Goal: Task Accomplishment & Management: Manage account settings

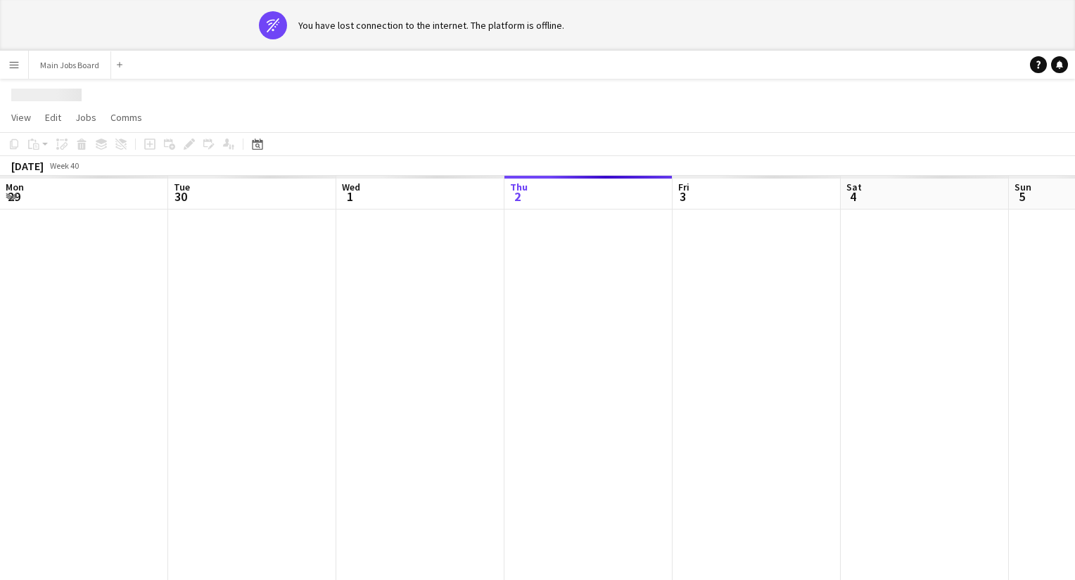
scroll to position [0, 336]
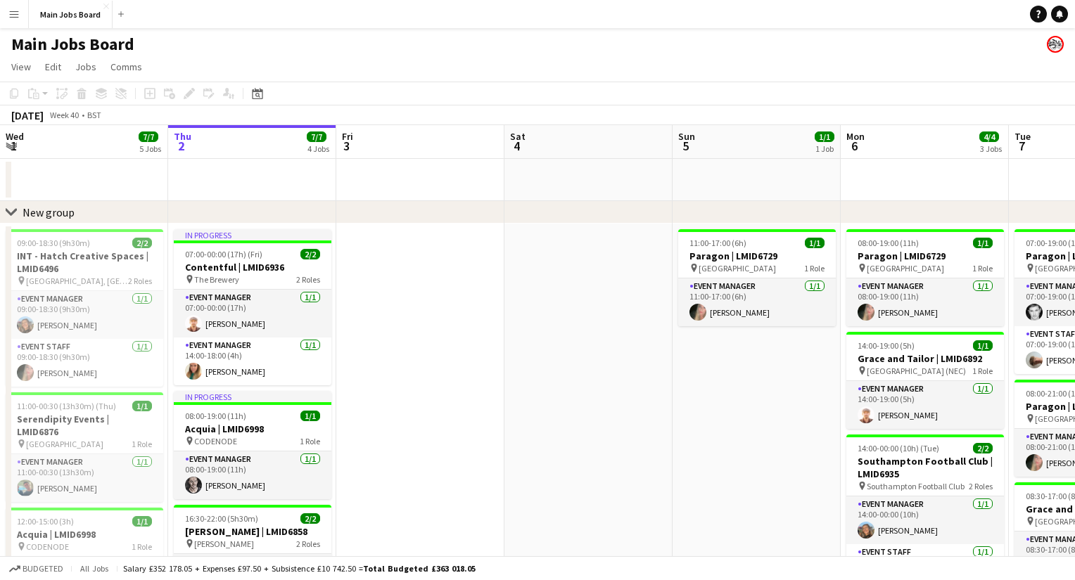
drag, startPoint x: 639, startPoint y: 352, endPoint x: 350, endPoint y: 352, distance: 289.0
click at [360, 352] on app-calendar-viewport "Mon 29 3/3 2 Jobs Tue 30 4/4 2 Jobs Wed 1 7/7 5 Jobs Thu 2 7/7 4 Jobs Fri 3 Sat…" at bounding box center [537, 521] width 1075 height 792
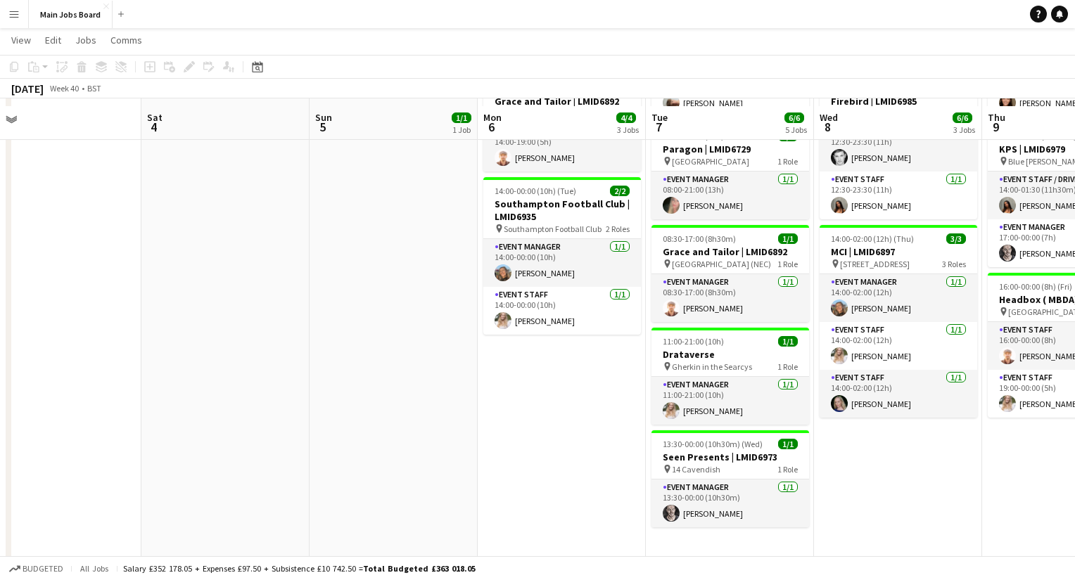
scroll to position [267, 0]
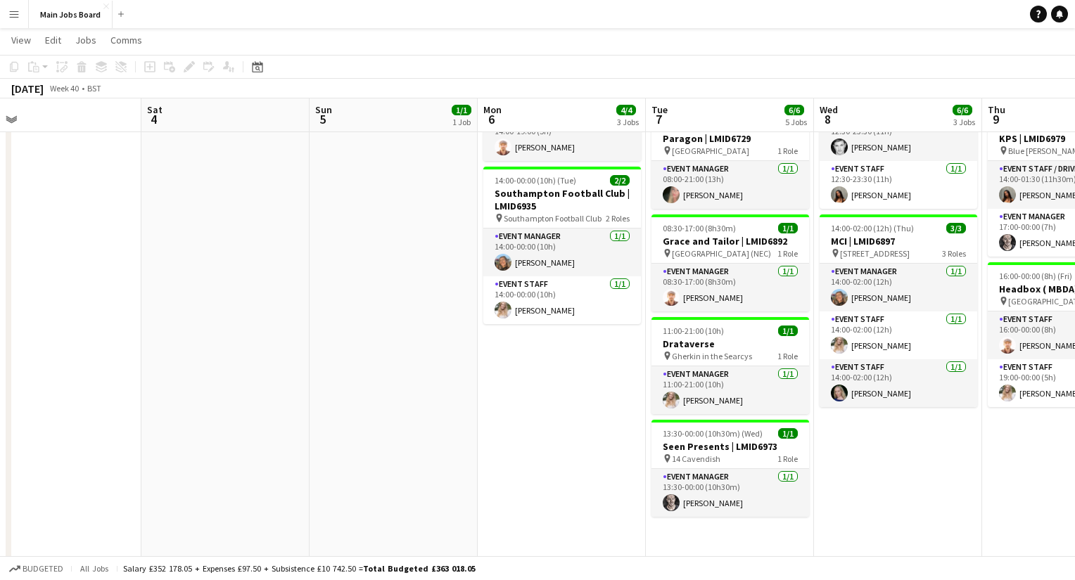
click at [4, 24] on button "Menu" at bounding box center [14, 14] width 28 height 28
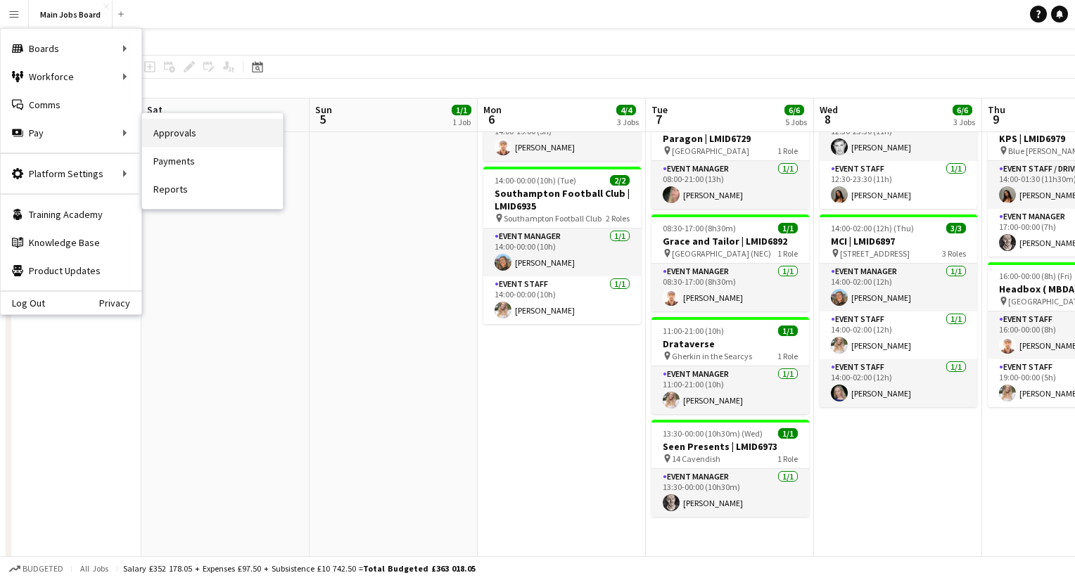
click at [207, 133] on link "Approvals" at bounding box center [212, 133] width 141 height 28
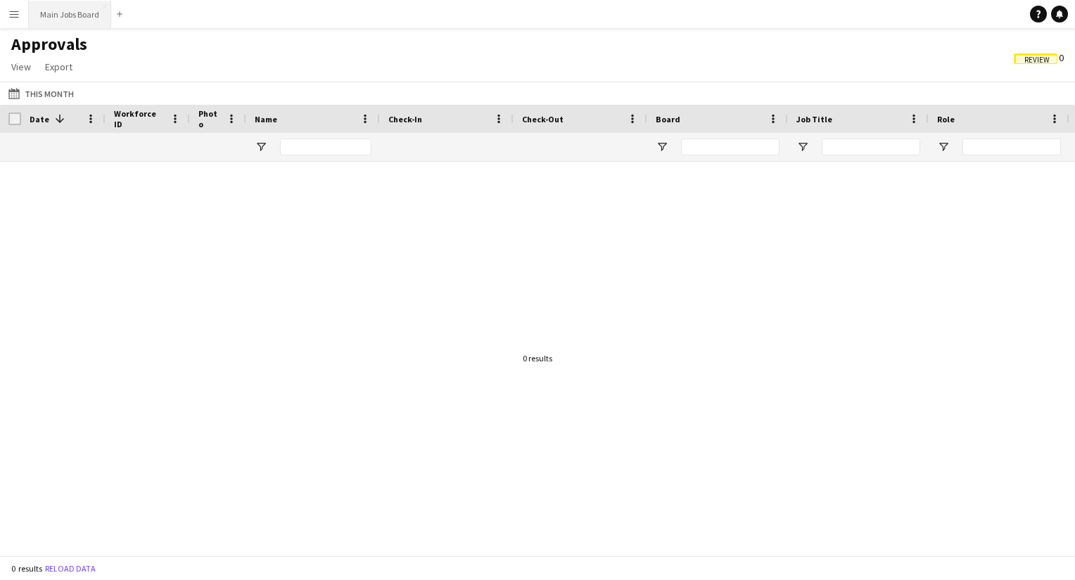
click at [79, 18] on button "Main Jobs Board Close" at bounding box center [70, 14] width 82 height 27
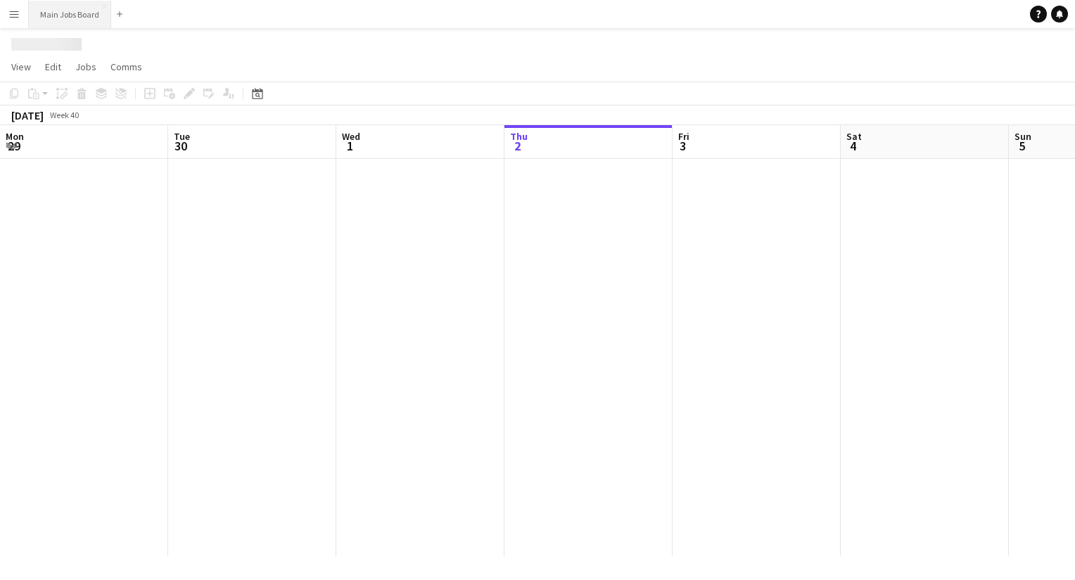
scroll to position [0, 336]
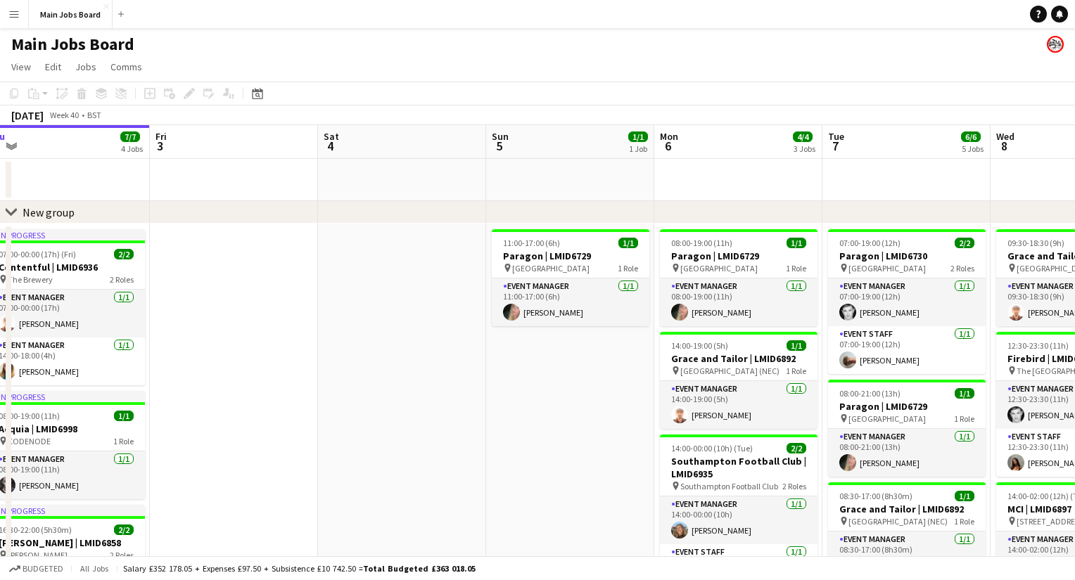
drag, startPoint x: 634, startPoint y: 342, endPoint x: 437, endPoint y: 342, distance: 196.9
click at [447, 342] on app-calendar-viewport "Mon 29 3/3 2 Jobs Tue 30 4/4 2 Jobs Wed 1 7/7 5 Jobs Thu 2 7/7 4 Jobs Fri 3 Sat…" at bounding box center [537, 521] width 1075 height 792
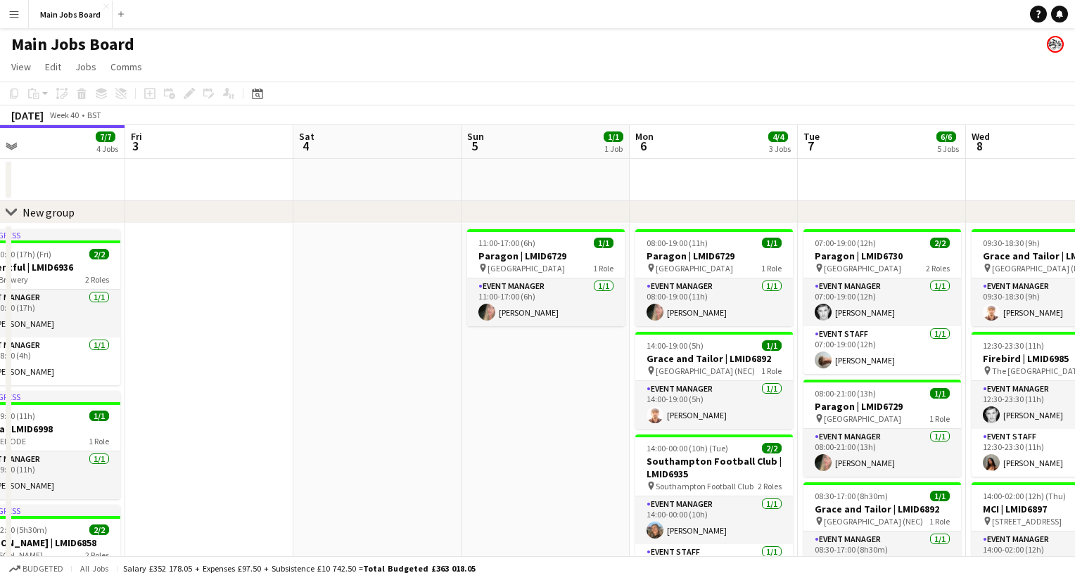
drag, startPoint x: 501, startPoint y: 349, endPoint x: 461, endPoint y: 349, distance: 40.1
click at [466, 349] on app-calendar-viewport "Mon 29 3/3 2 Jobs Tue 30 4/4 2 Jobs Wed 1 7/7 5 Jobs Thu 2 7/7 4 Jobs Fri 3 Sat…" at bounding box center [537, 521] width 1075 height 792
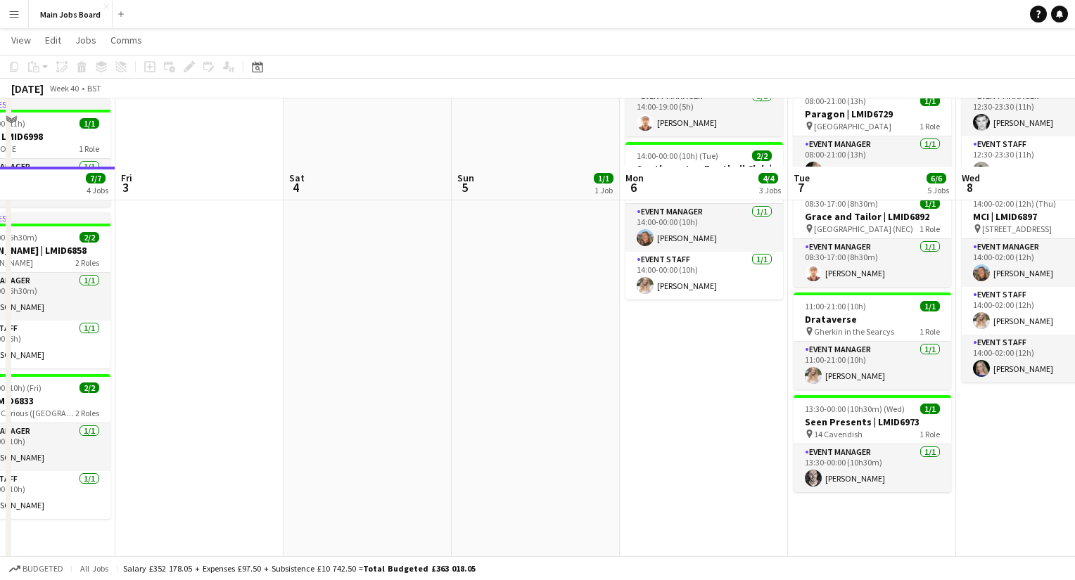
scroll to position [359, 0]
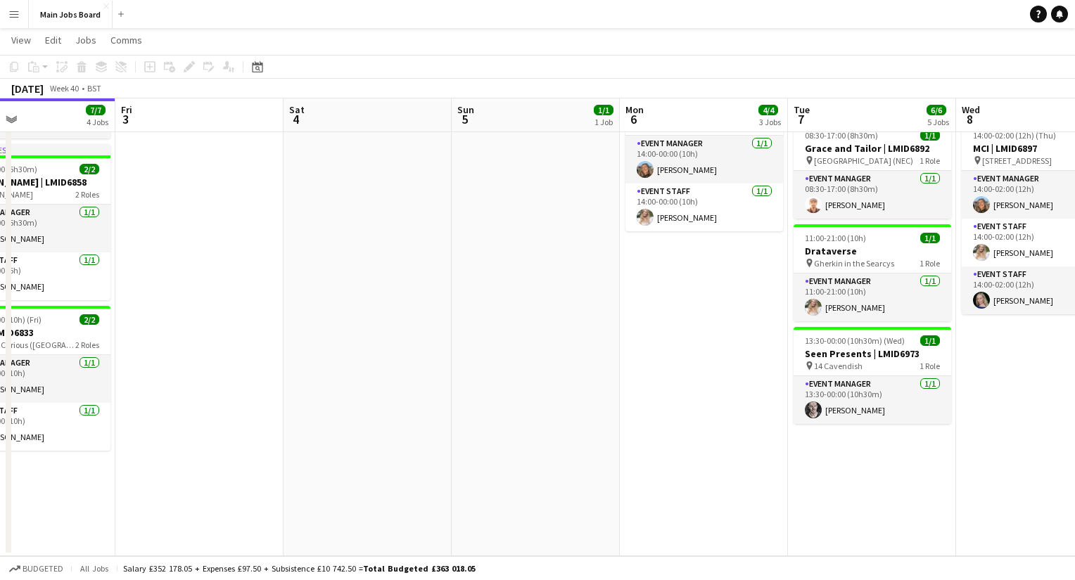
drag, startPoint x: 487, startPoint y: 304, endPoint x: 276, endPoint y: 304, distance: 211.7
click at [287, 304] on app-calendar-viewport "Mon 29 3/3 2 Jobs Tue 30 4/4 2 Jobs Wed 1 7/7 5 Jobs Thu 2 7/7 4 Jobs Fri 3 Sat…" at bounding box center [537, 126] width 1075 height 861
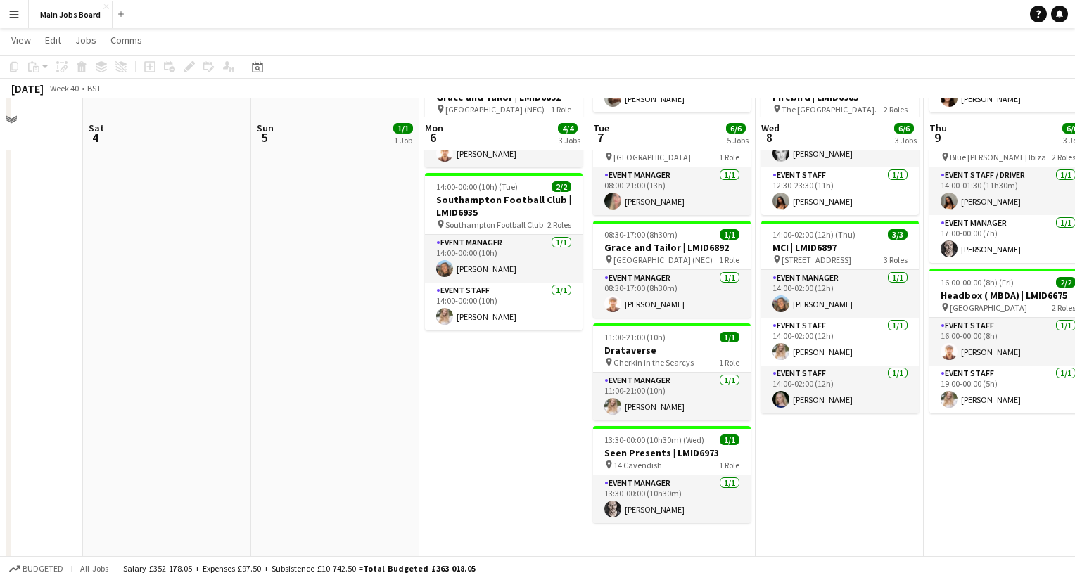
scroll to position [255, 0]
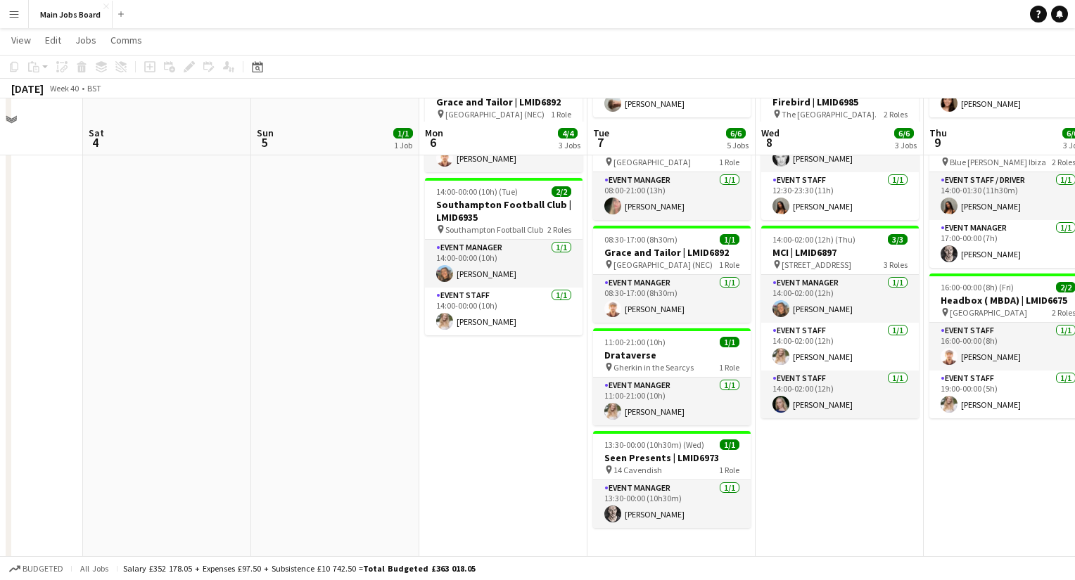
click at [276, 309] on app-date-cell "11:00-17:00 (6h) 1/1 Paragon | LMID6729 pin [GEOGRAPHIC_DATA] 1 Role Event Mana…" at bounding box center [335, 313] width 168 height 693
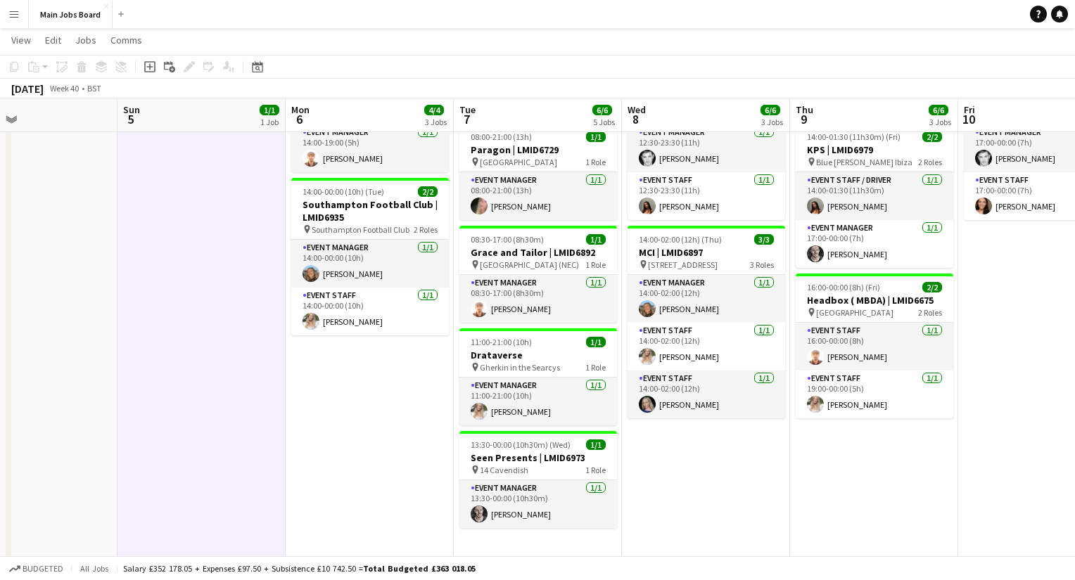
scroll to position [0, 594]
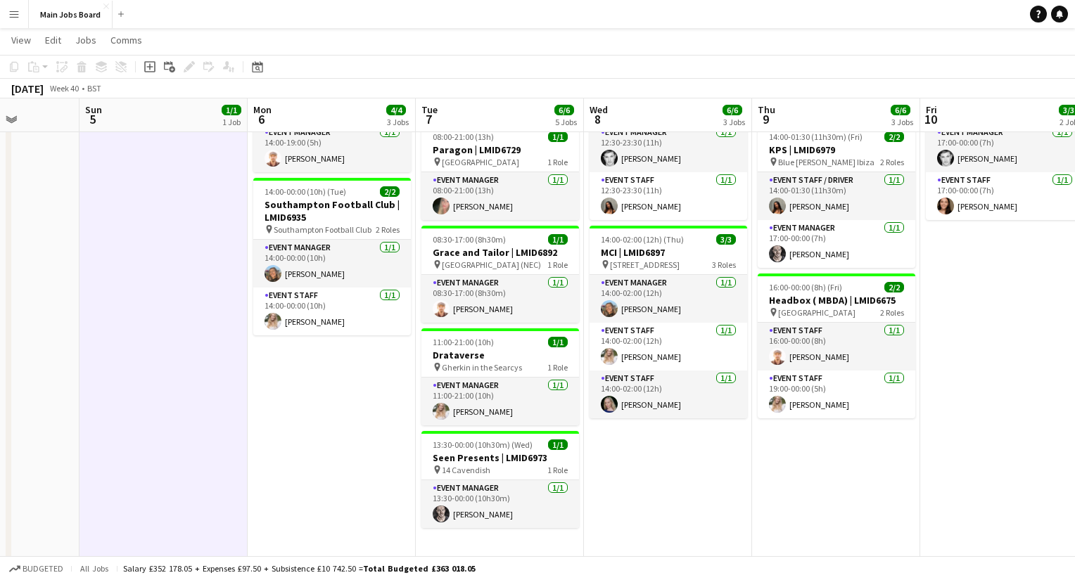
drag, startPoint x: 454, startPoint y: 331, endPoint x: 282, endPoint y: 331, distance: 172.3
click at [282, 331] on app-calendar-viewport "Wed 1 7/7 5 Jobs Thu 2 7/7 4 Jobs Fri 3 Sat 4 Sun 5 1/1 1 Job Mon 6 4/4 3 Jobs …" at bounding box center [537, 230] width 1075 height 861
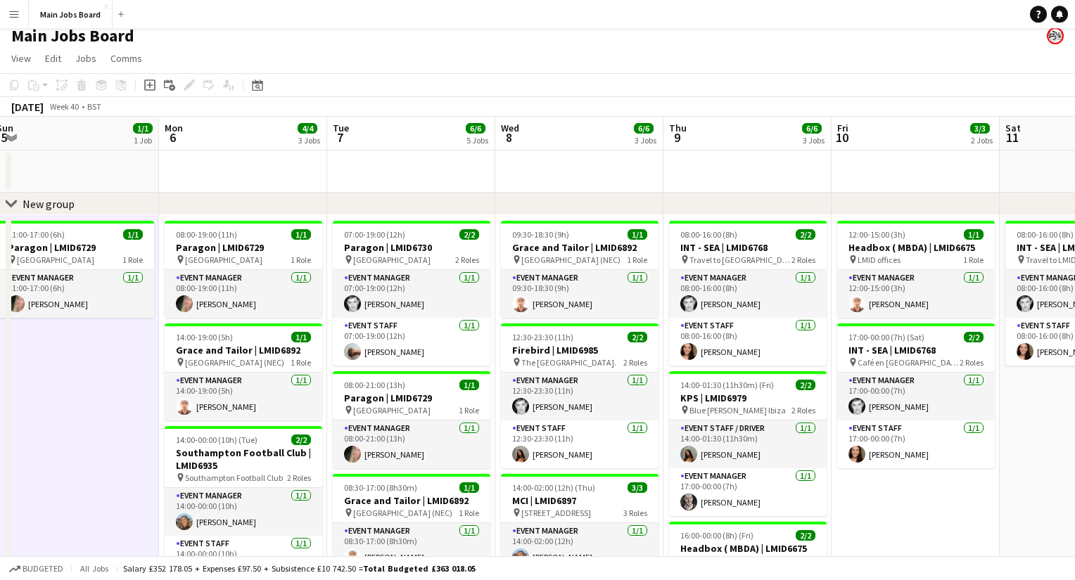
scroll to position [0, 507]
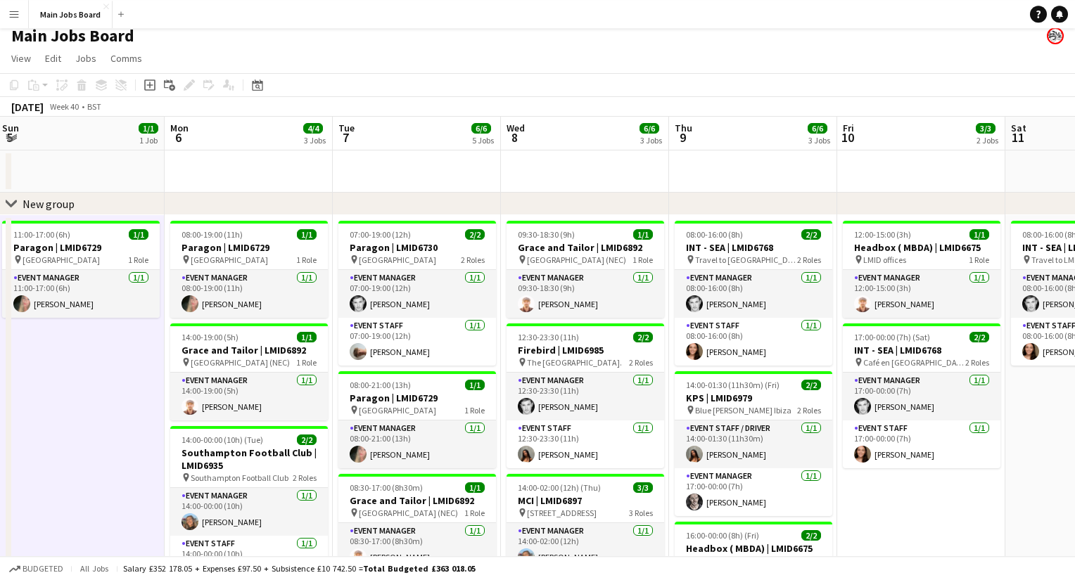
drag, startPoint x: 971, startPoint y: 496, endPoint x: 897, endPoint y: 489, distance: 74.2
click at [890, 493] on app-calendar-viewport "Thu 2 7/7 4 Jobs Fri 3 Sat 4 Sun 5 1/1 1 Job Mon 6 4/4 3 Jobs Tue 7 6/6 5 Jobs …" at bounding box center [537, 513] width 1075 height 792
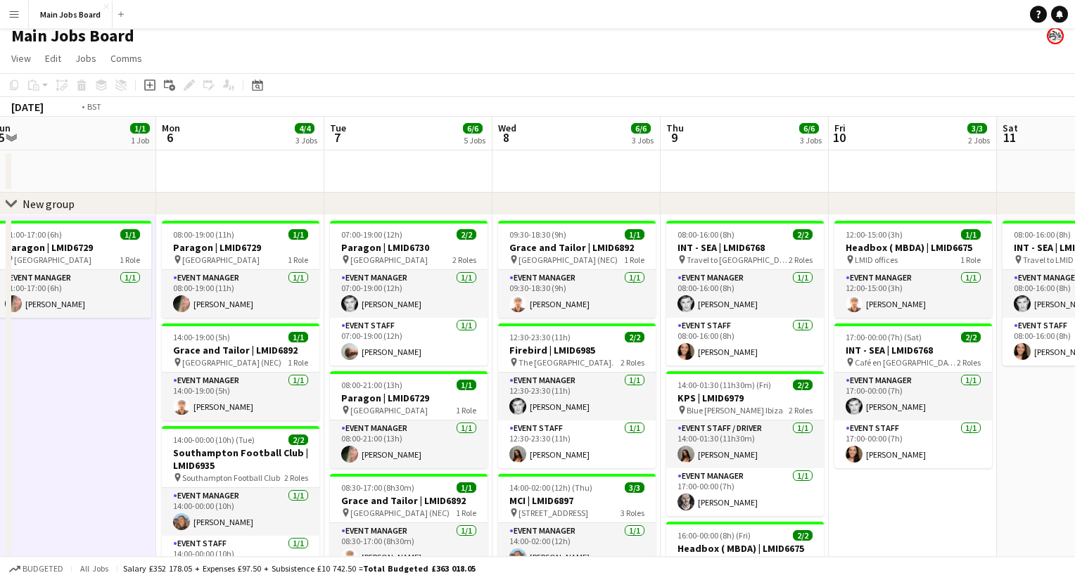
drag, startPoint x: 826, startPoint y: 287, endPoint x: 569, endPoint y: 287, distance: 257.4
click at [579, 287] on app-calendar-viewport "Thu 2 7/7 4 Jobs Fri 3 Sat 4 Sun 5 1/1 1 Job Mon 6 4/4 3 Jobs Tue 7 6/6 5 Jobs …" at bounding box center [537, 513] width 1075 height 792
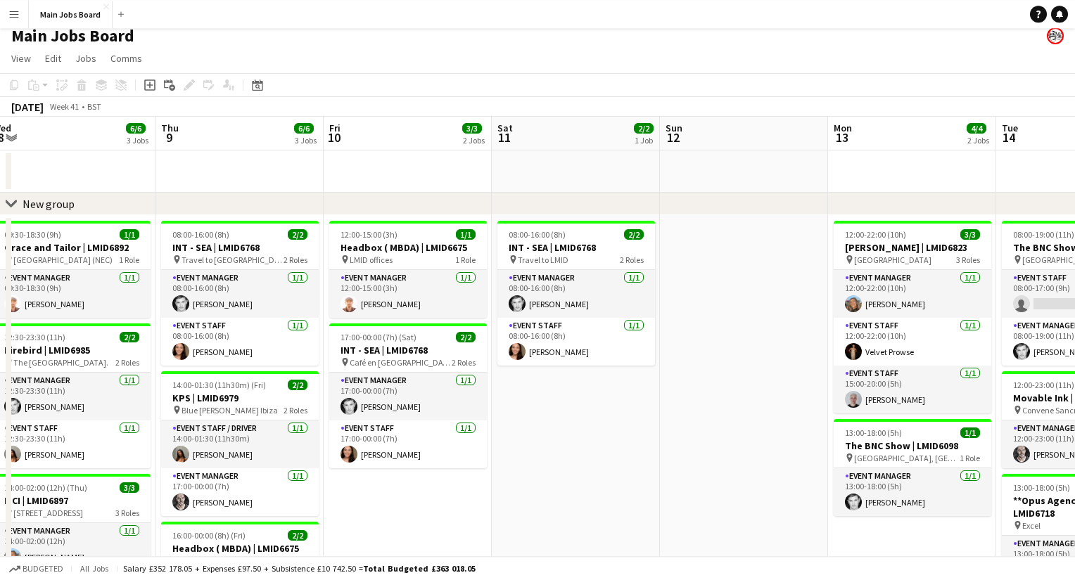
drag, startPoint x: 843, startPoint y: 357, endPoint x: 108, endPoint y: 357, distance: 735.6
click at [108, 357] on app-calendar-viewport "Sat 4 Sun 5 1/1 1 Job Mon 6 4/4 3 Jobs Tue 7 6/6 5 Jobs Wed 8 6/6 3 Jobs Thu 9 …" at bounding box center [537, 513] width 1075 height 792
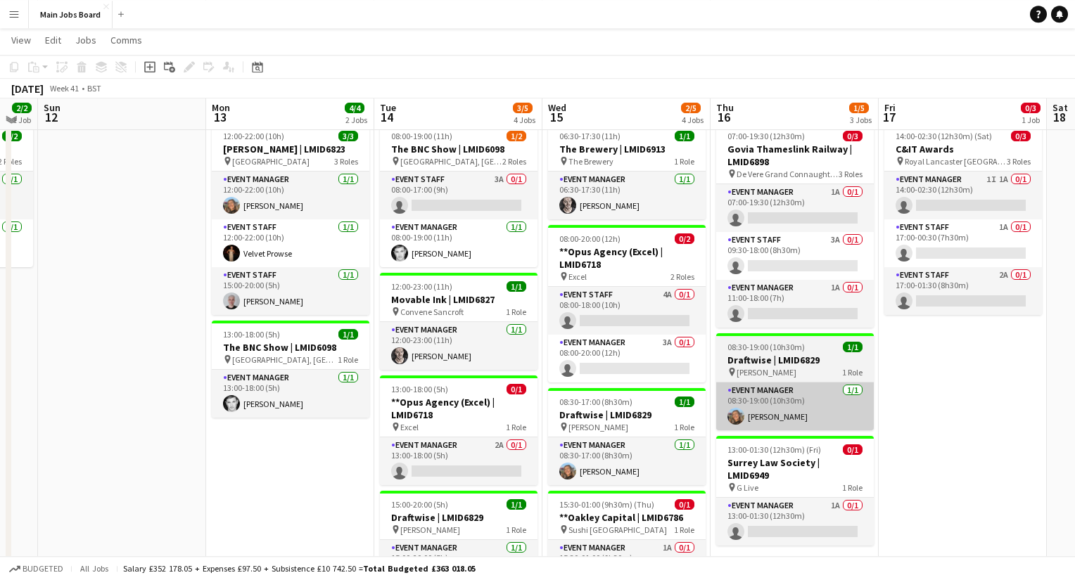
scroll to position [101, 0]
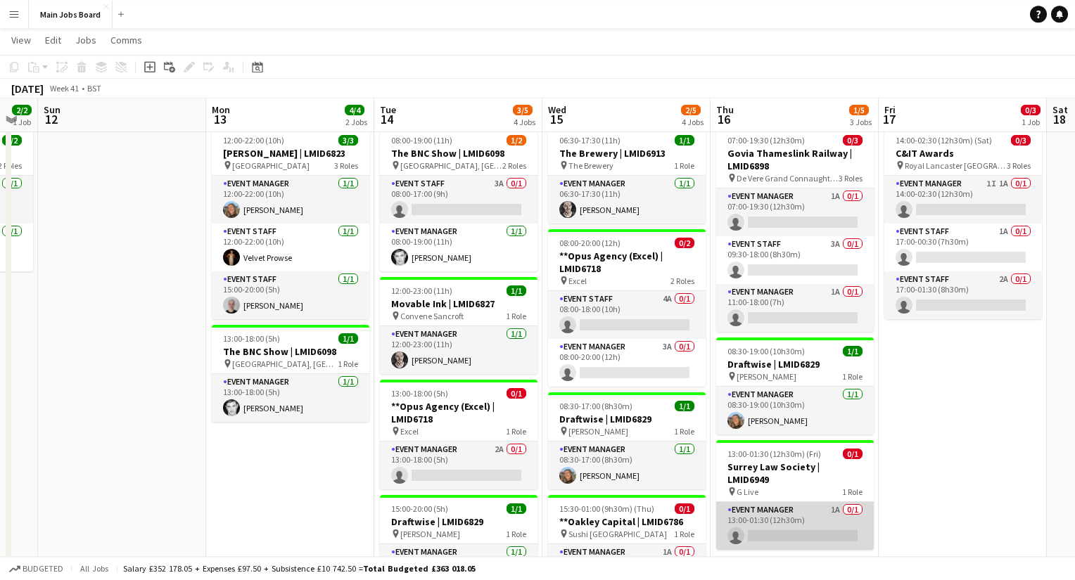
click at [838, 502] on app-card-role "Event Manager 1A 0/1 13:00-01:30 (12h30m) single-neutral-actions" at bounding box center [795, 526] width 158 height 48
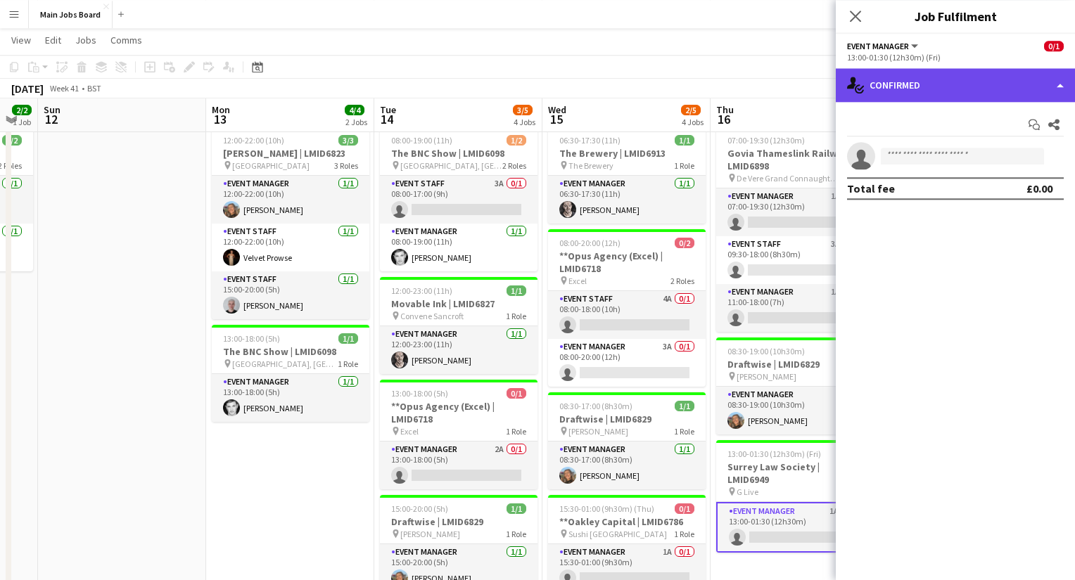
click at [958, 92] on div "single-neutral-actions-check-2 Confirmed" at bounding box center [954, 85] width 239 height 34
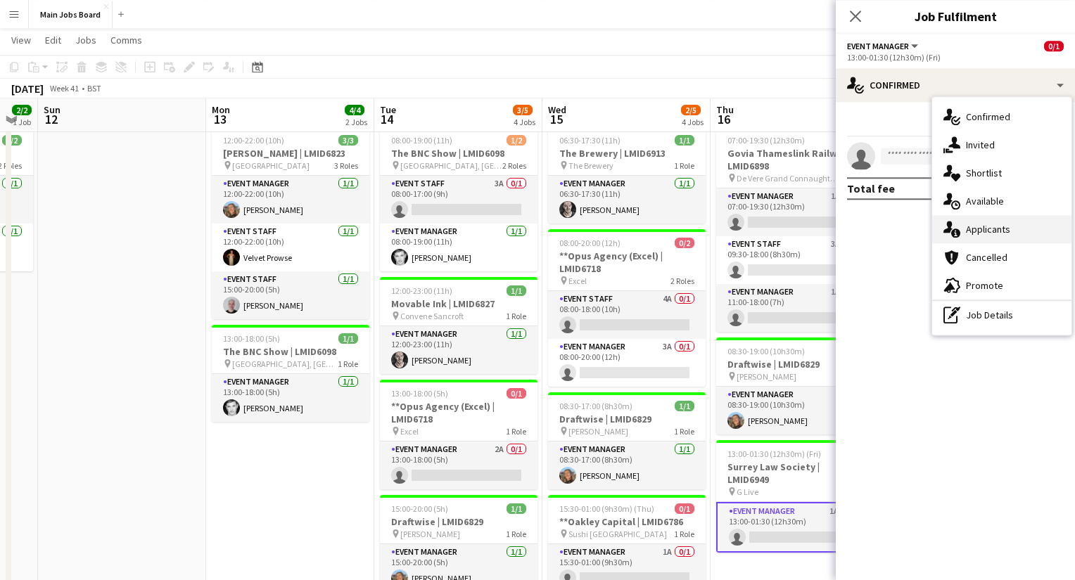
click at [1002, 237] on div "single-neutral-actions-information Applicants" at bounding box center [1001, 229] width 139 height 28
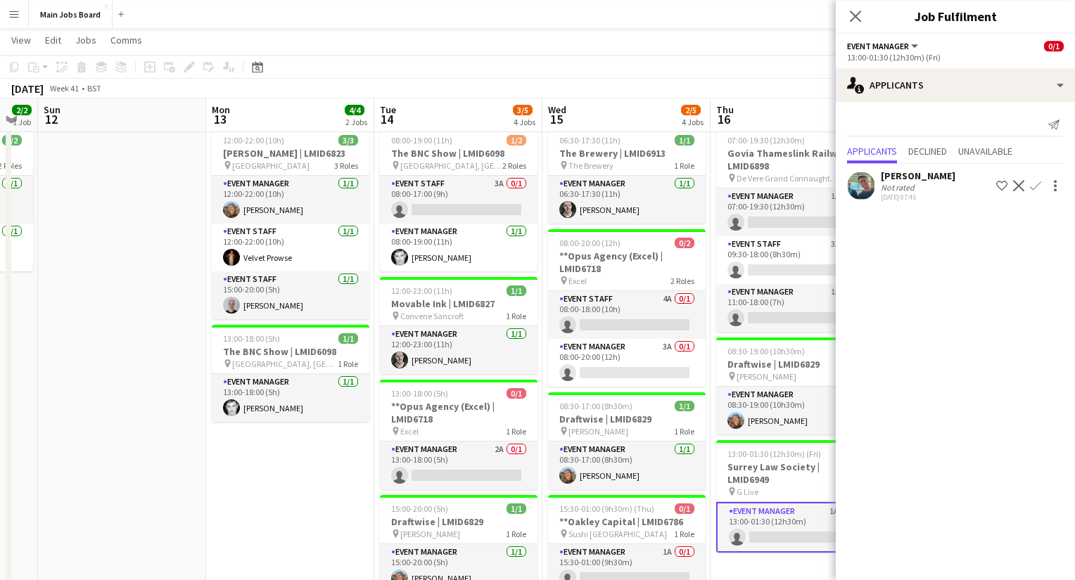
click at [1034, 185] on app-icon "Confirm" at bounding box center [1035, 185] width 11 height 11
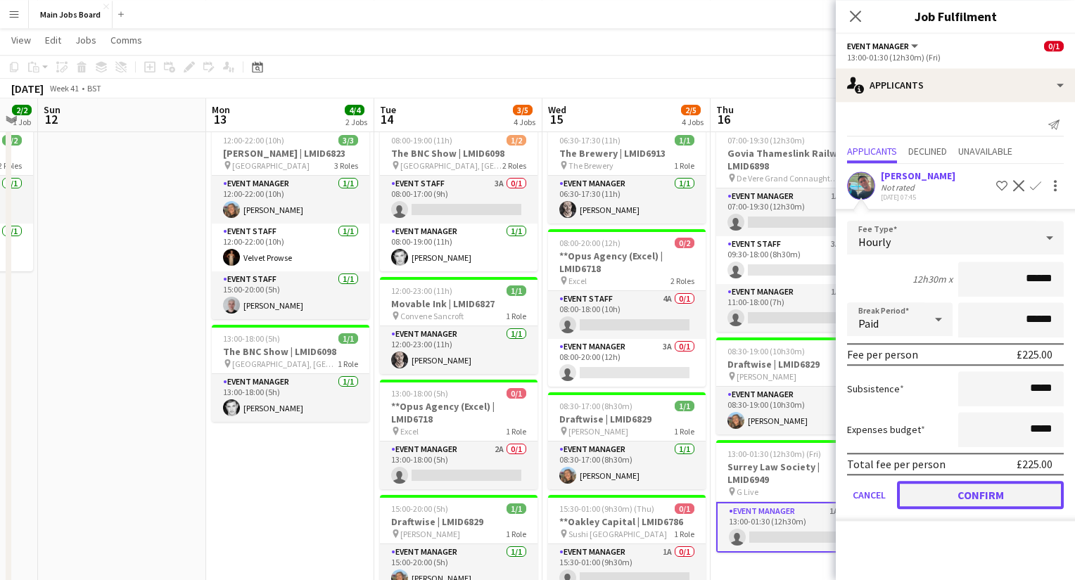
click at [943, 502] on button "Confirm" at bounding box center [980, 495] width 167 height 28
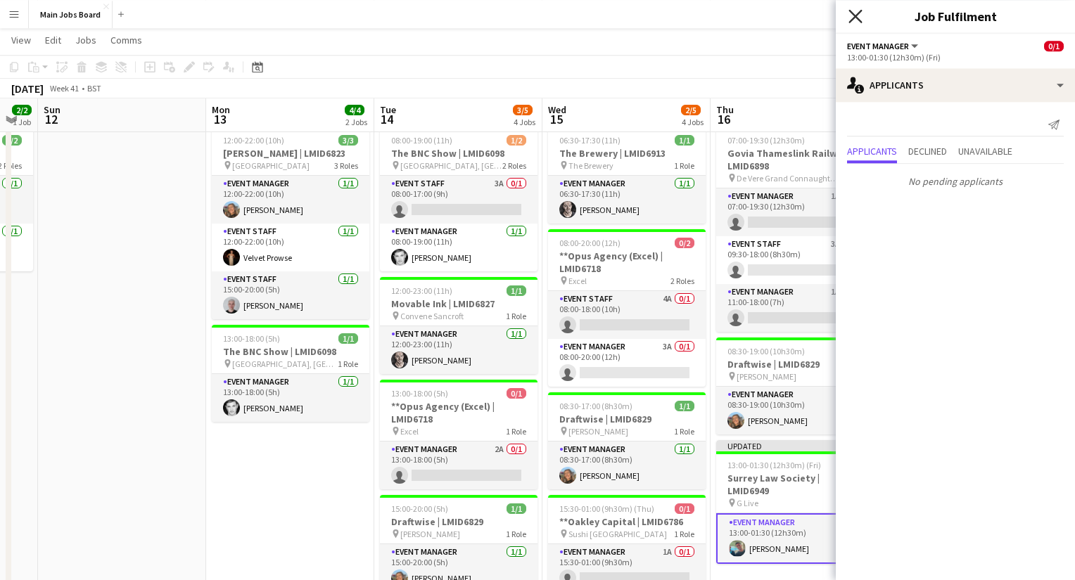
click at [854, 17] on icon at bounding box center [854, 15] width 13 height 13
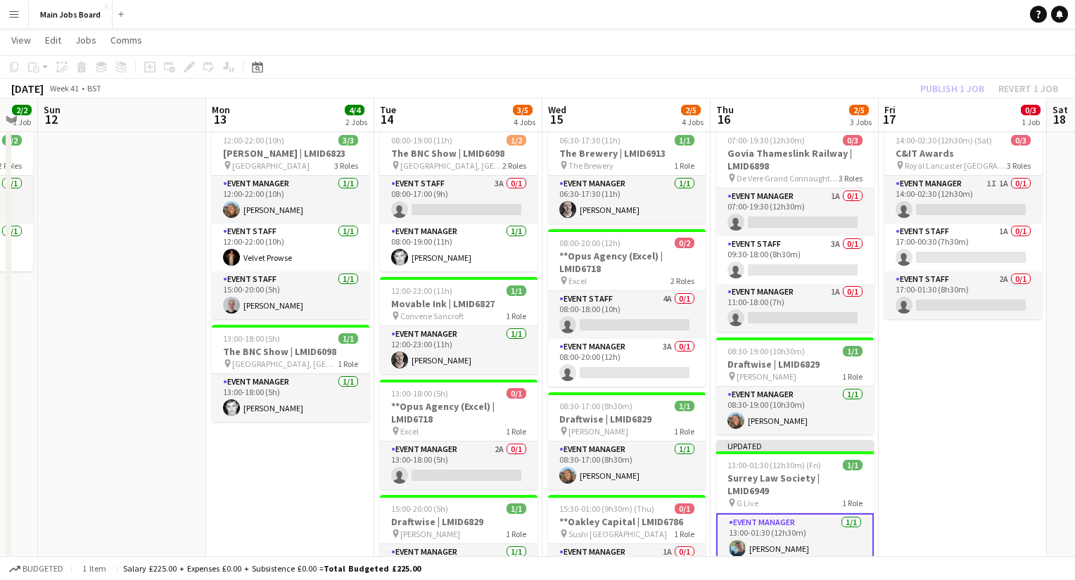
click at [924, 79] on app-toolbar "Copy Paste Paste Command V Paste with crew Command Shift V Paste linked Job [GE…" at bounding box center [537, 67] width 1075 height 24
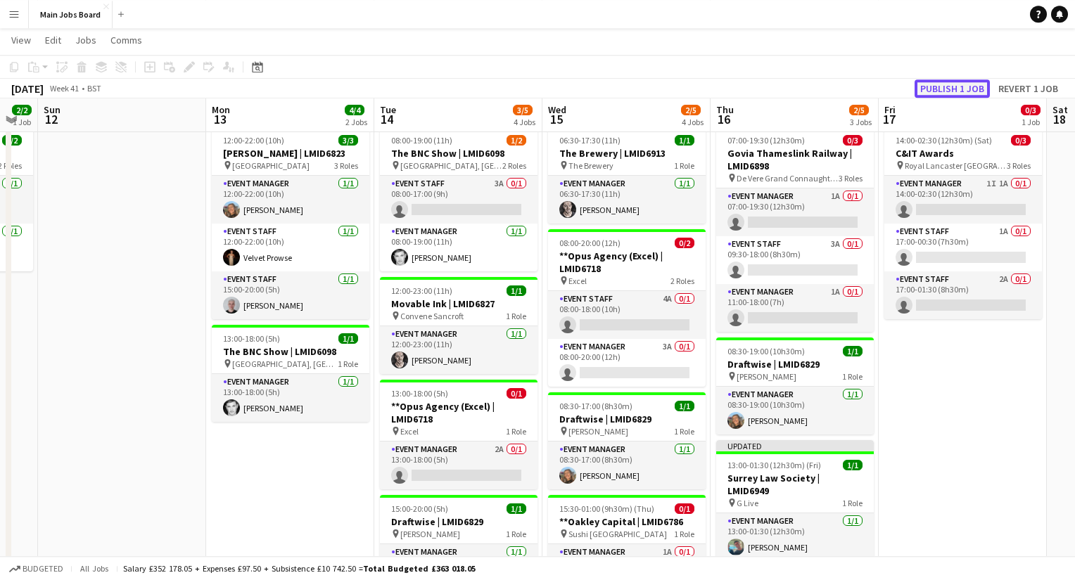
click at [943, 86] on button "Publish 1 job" at bounding box center [951, 88] width 75 height 18
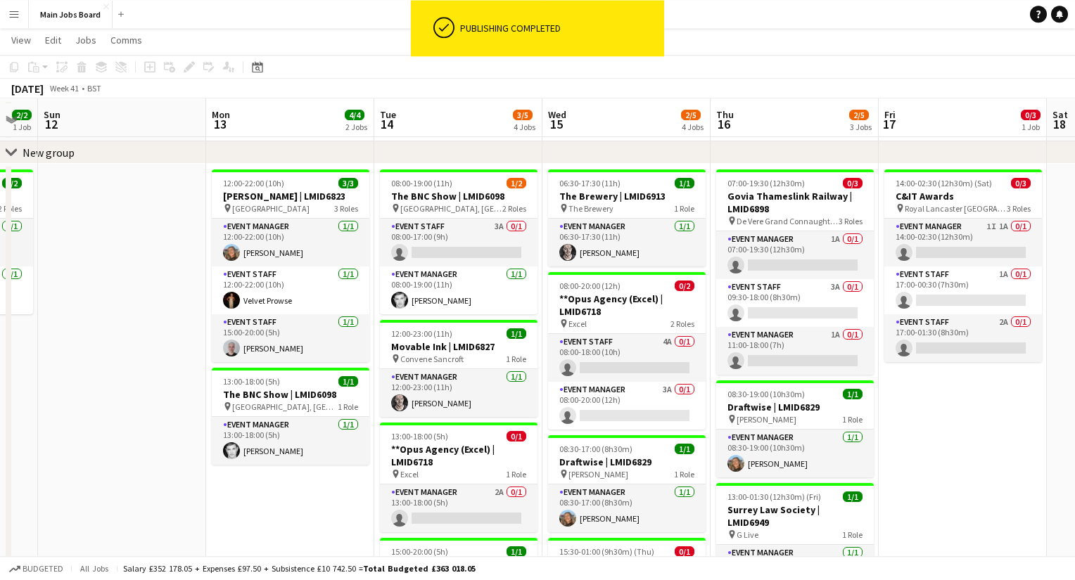
scroll to position [57, 0]
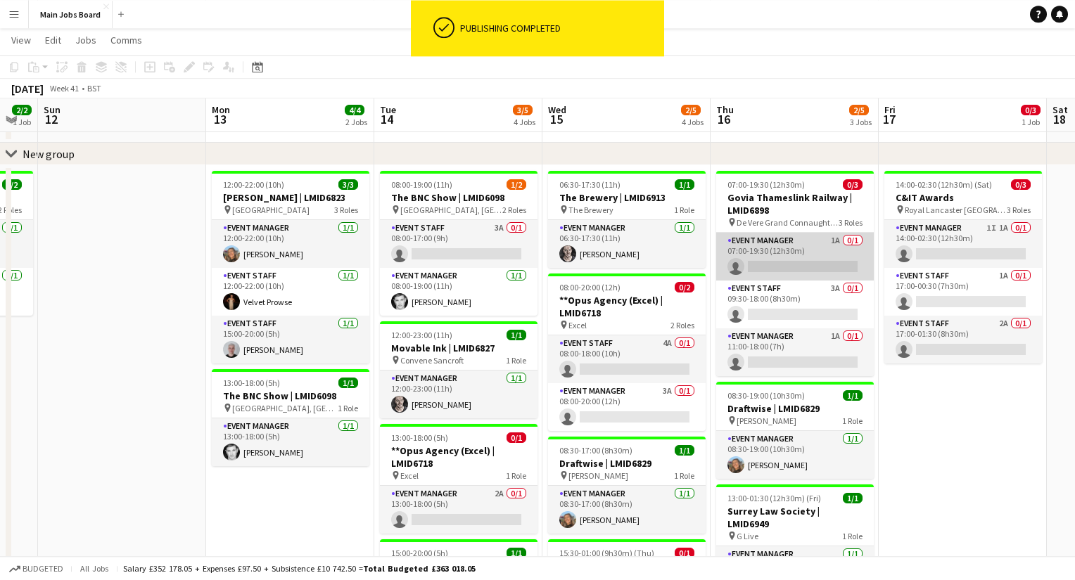
click at [839, 238] on app-card-role "Event Manager 1A 0/1 07:00-19:30 (12h30m) single-neutral-actions" at bounding box center [795, 257] width 158 height 48
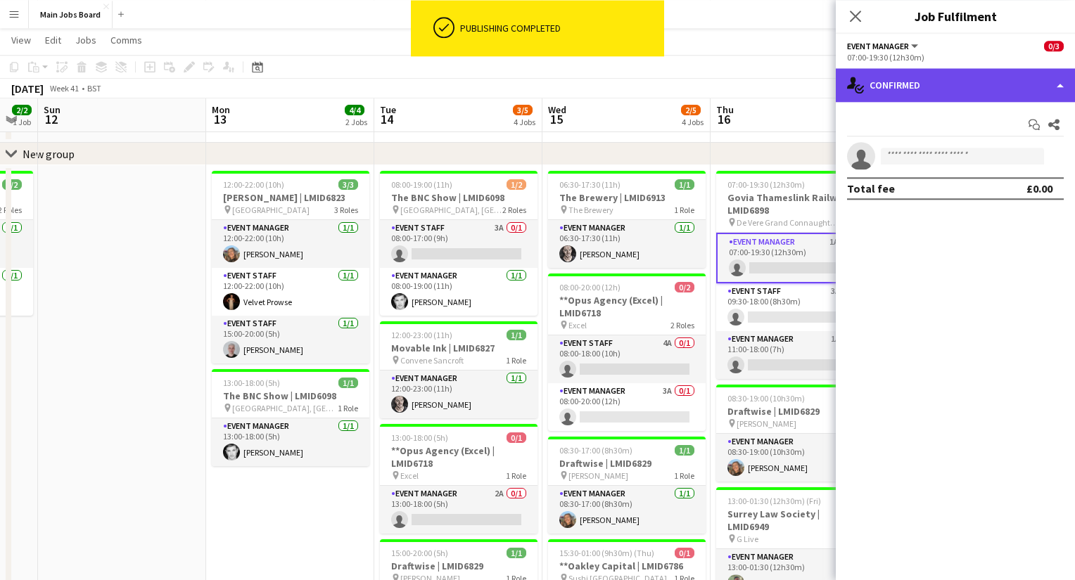
click at [984, 84] on div "single-neutral-actions-check-2 Confirmed" at bounding box center [954, 85] width 239 height 34
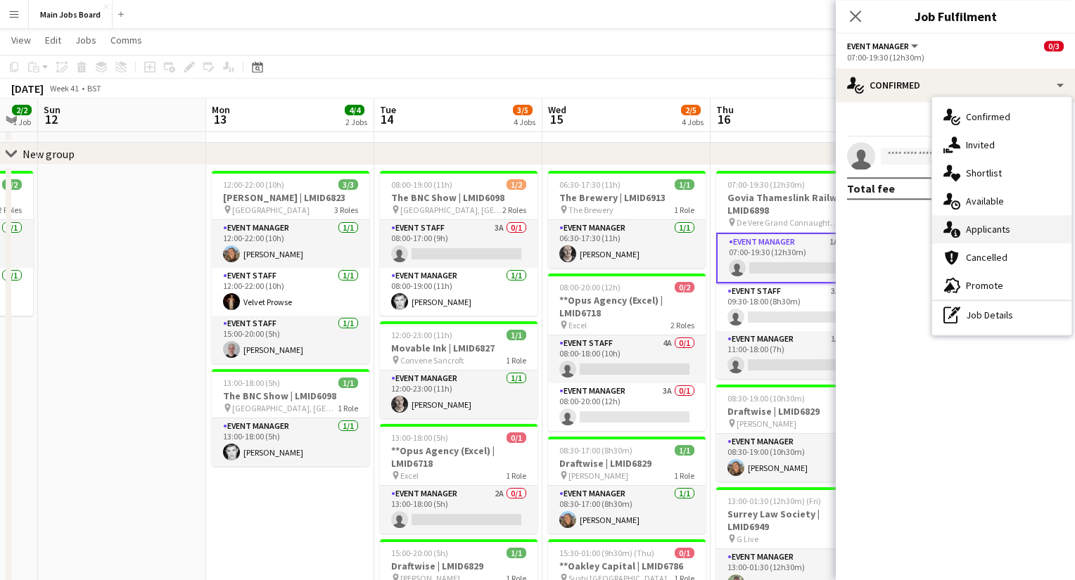
click at [1008, 236] on div "single-neutral-actions-information Applicants" at bounding box center [1001, 229] width 139 height 28
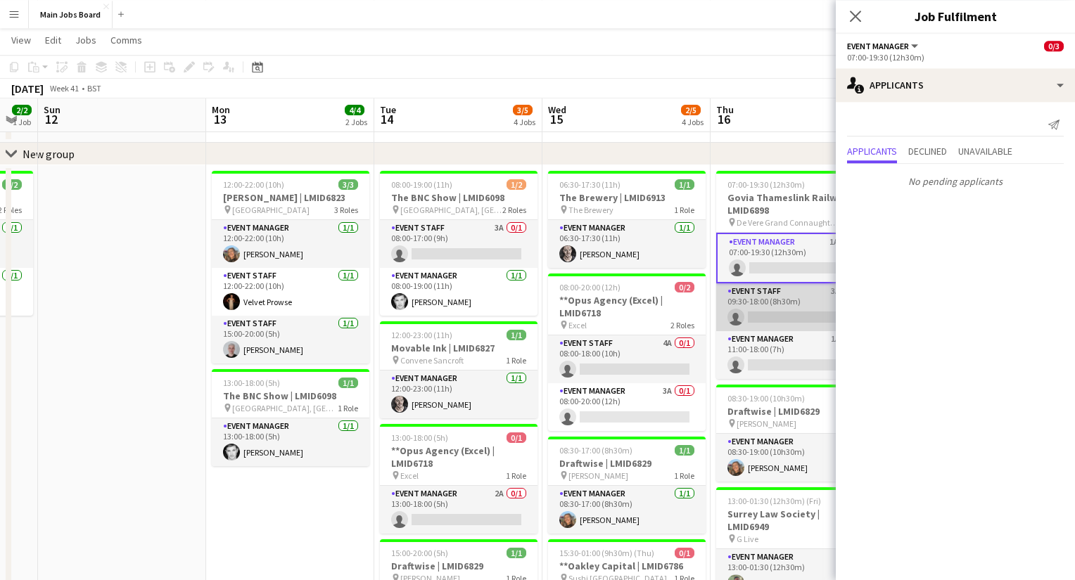
click at [790, 304] on app-card-role "Event Staff 3A 0/1 09:30-18:00 (8h30m) single-neutral-actions" at bounding box center [795, 307] width 158 height 48
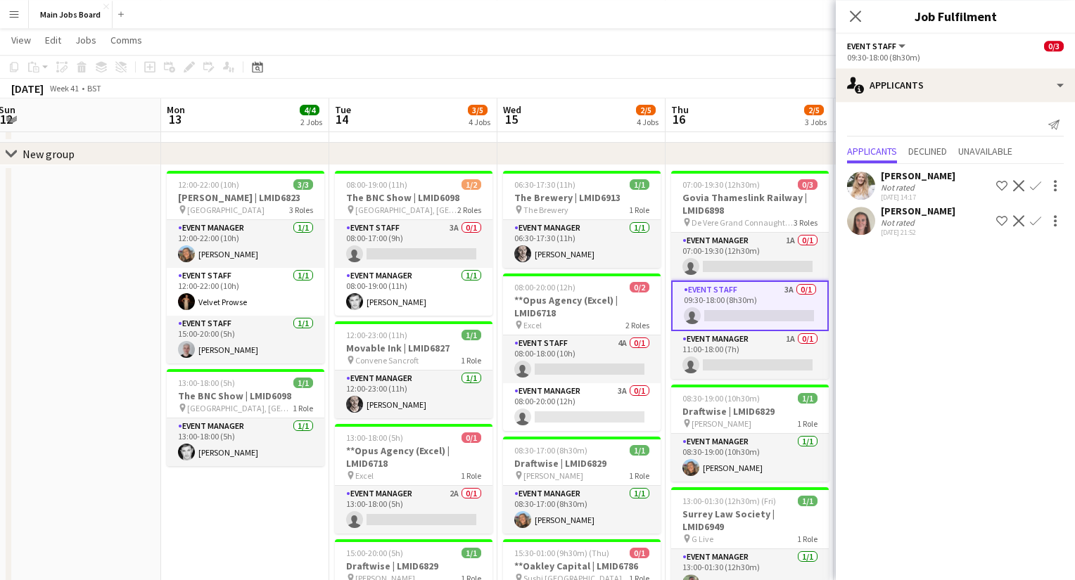
scroll to position [0, 522]
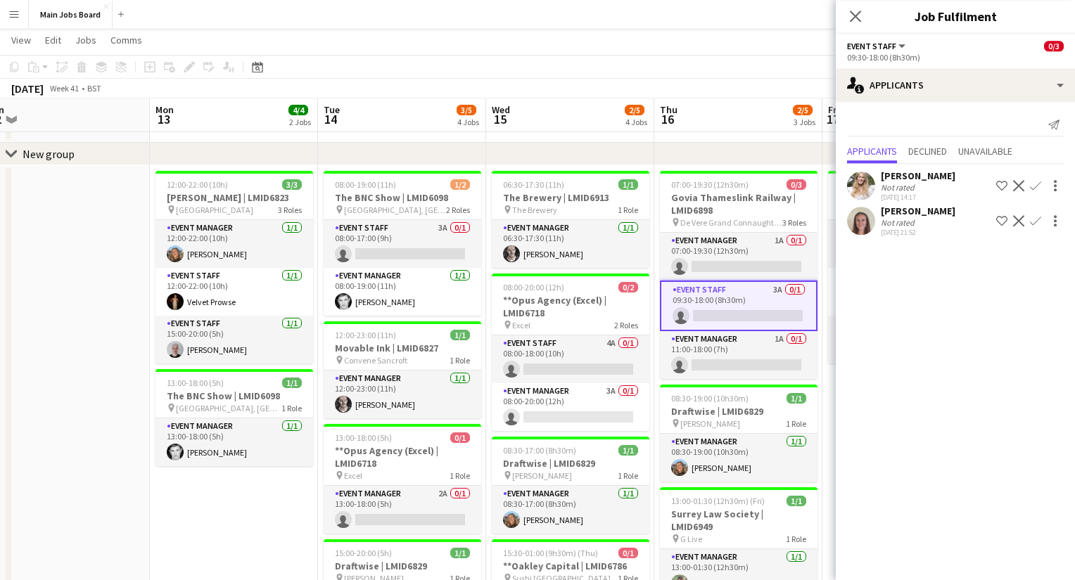
drag, startPoint x: 766, startPoint y: 348, endPoint x: 710, endPoint y: 348, distance: 55.6
click at [710, 348] on app-calendar-viewport "Thu 9 6/6 3 Jobs Fri 10 3/3 2 Jobs Sat 11 2/2 1 Job Sun 12 Mon 13 4/4 2 Jobs Tu…" at bounding box center [537, 428] width 1075 height 861
click at [769, 338] on app-card-role "Event Manager 1A 0/1 11:00-18:00 (7h) single-neutral-actions" at bounding box center [739, 355] width 158 height 48
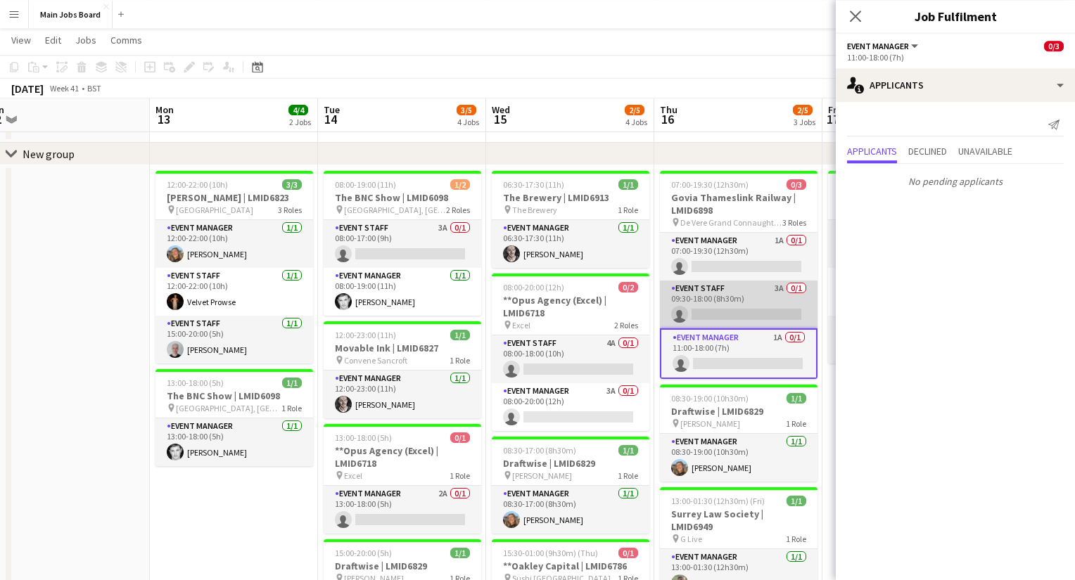
click at [774, 289] on app-card-role "Event Staff 3A 0/1 09:30-18:00 (8h30m) single-neutral-actions" at bounding box center [739, 305] width 158 height 48
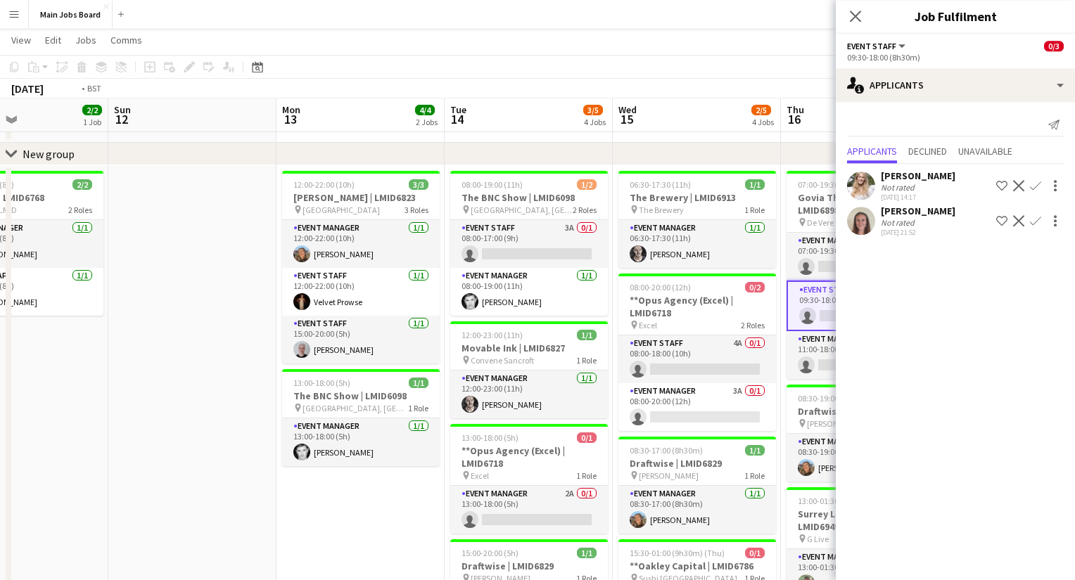
scroll to position [0, 432]
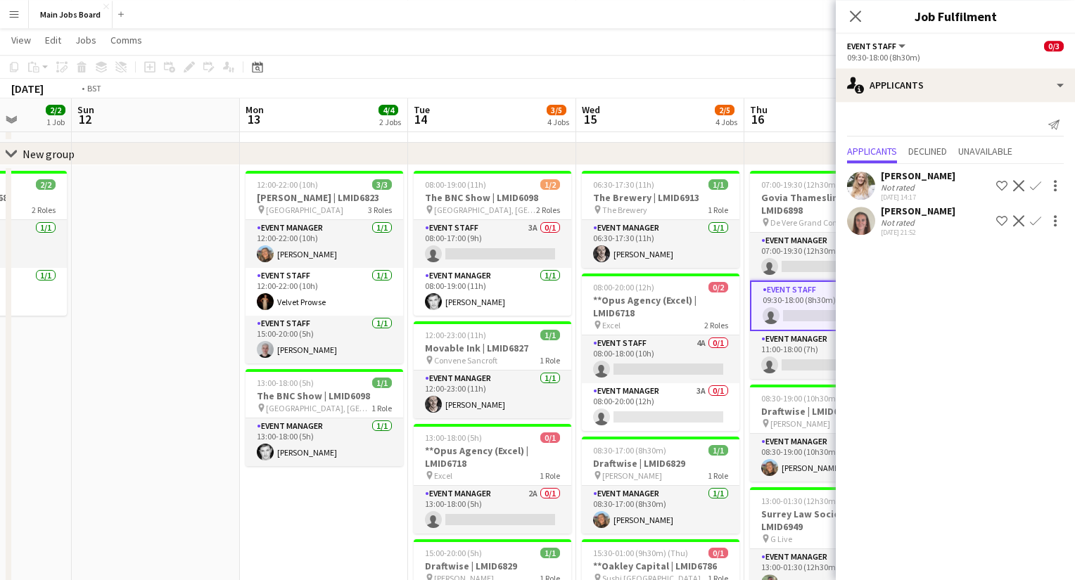
drag, startPoint x: 751, startPoint y: 335, endPoint x: 505, endPoint y: 335, distance: 246.1
click at [505, 335] on app-calendar-viewport "Thu 9 6/6 3 Jobs Fri 10 3/3 2 Jobs Sat 11 2/2 1 Job Sun 12 Mon 13 4/4 2 Jobs Tu…" at bounding box center [537, 428] width 1075 height 861
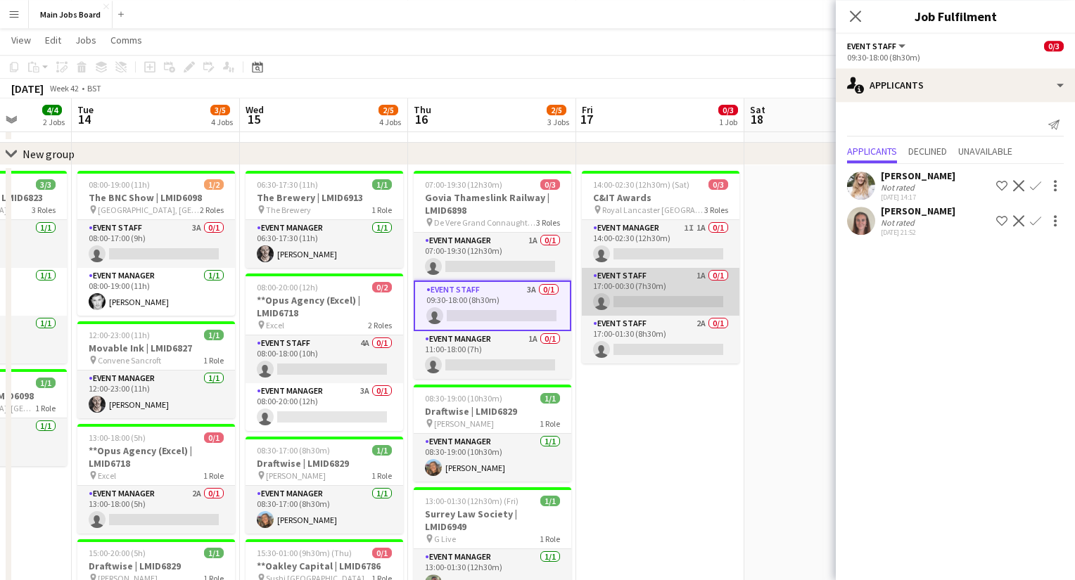
click at [704, 280] on app-card-role "Event Staff 1A 0/1 17:00-00:30 (7h30m) single-neutral-actions" at bounding box center [661, 292] width 158 height 48
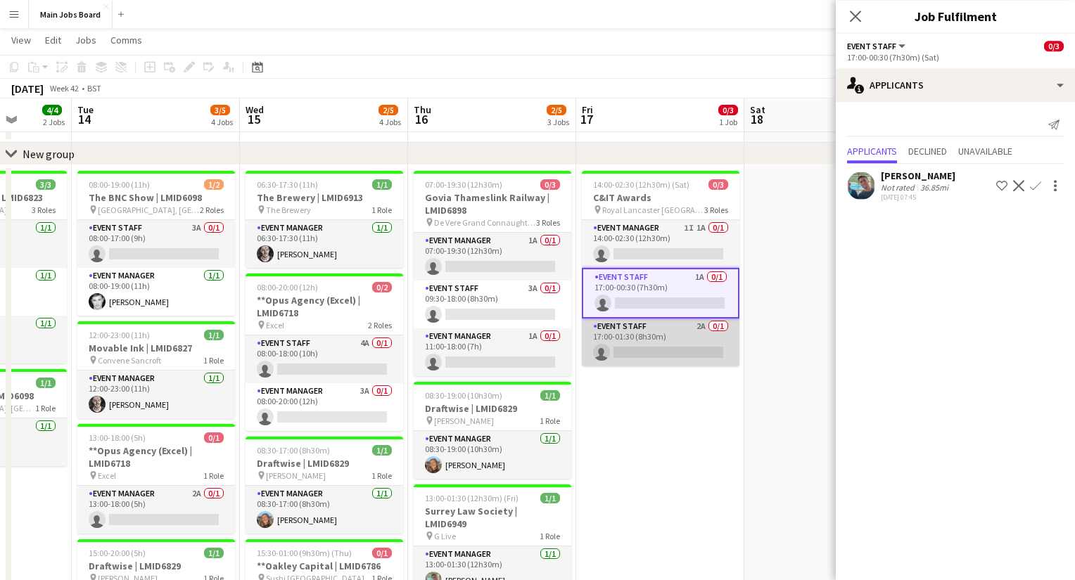
click at [703, 325] on app-card-role "Event Staff 2A 0/1 17:00-01:30 (8h30m) single-neutral-actions" at bounding box center [661, 343] width 158 height 48
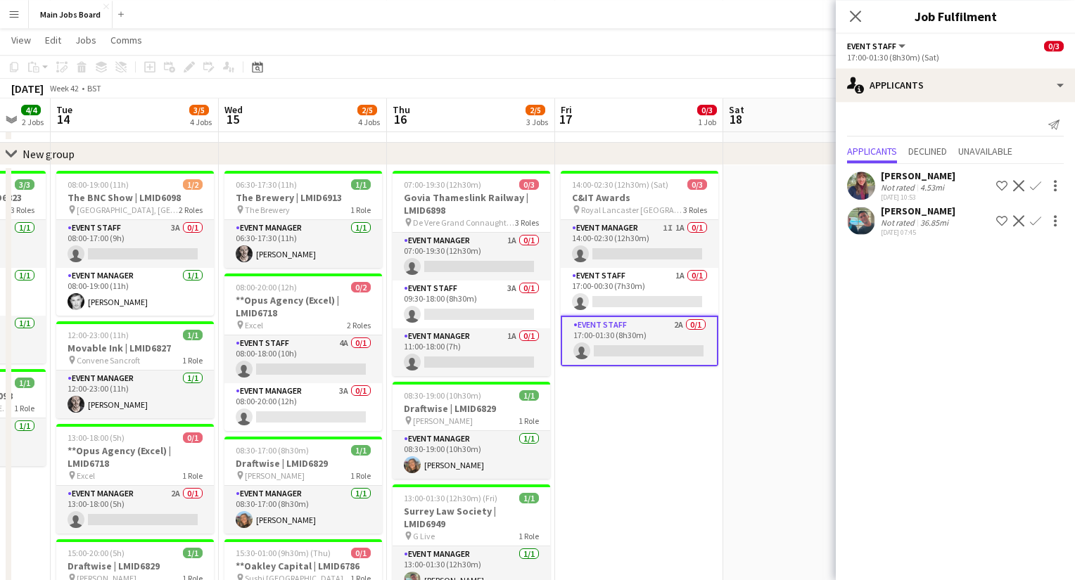
drag, startPoint x: 702, startPoint y: 434, endPoint x: 312, endPoint y: 434, distance: 389.6
click at [312, 434] on app-calendar-viewport "Sat 11 2/2 1 Job Sun 12 Mon 13 4/4 2 Jobs Tue 14 3/5 4 Jobs Wed 15 2/5 4 Jobs T…" at bounding box center [537, 428] width 1075 height 861
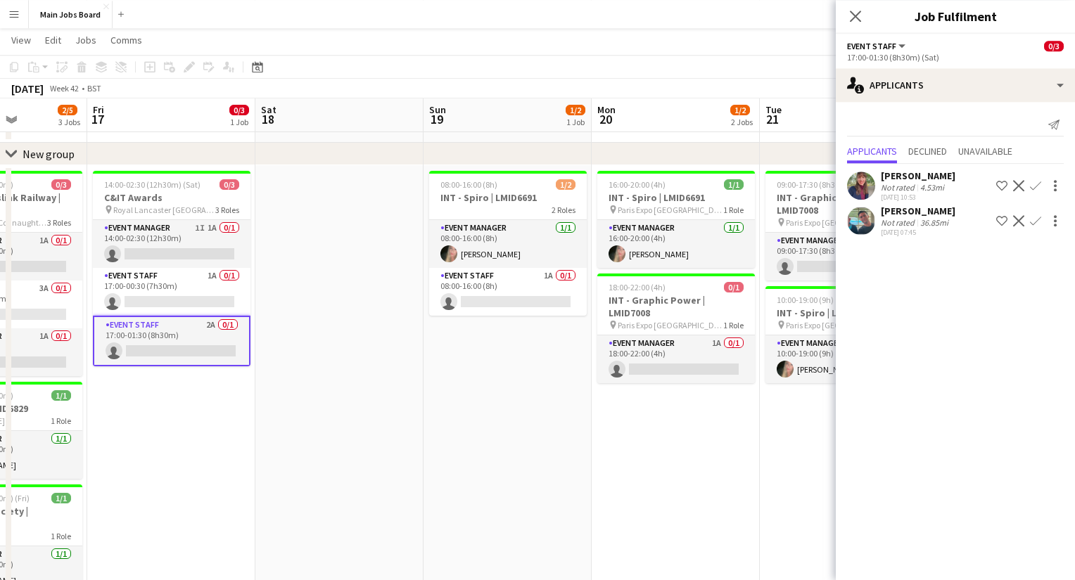
drag, startPoint x: 686, startPoint y: 423, endPoint x: 514, endPoint y: 423, distance: 171.6
click at [515, 423] on app-calendar-viewport "Mon 13 4/4 2 Jobs Tue 14 3/5 4 Jobs Wed 15 2/5 4 Jobs Thu 16 2/5 3 Jobs Fri 17 …" at bounding box center [537, 428] width 1075 height 861
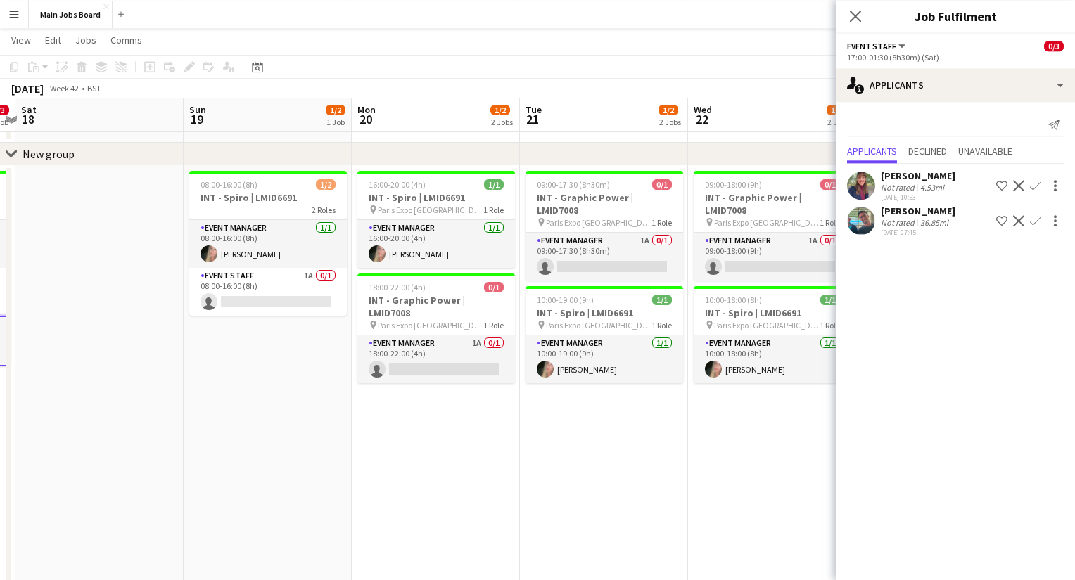
drag, startPoint x: 556, startPoint y: 422, endPoint x: 318, endPoint y: 422, distance: 238.4
click at [336, 422] on app-calendar-viewport "Tue 14 3/5 4 Jobs Wed 15 2/5 4 Jobs Thu 16 2/5 3 Jobs Fri 17 0/3 1 Job Sat 18 S…" at bounding box center [537, 428] width 1075 height 861
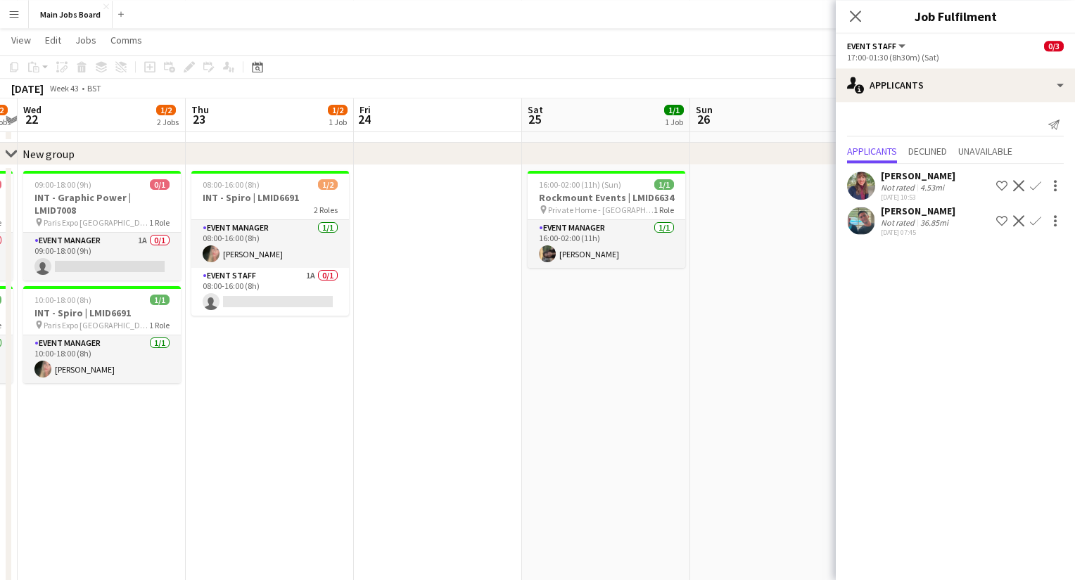
drag, startPoint x: 727, startPoint y: 477, endPoint x: 224, endPoint y: 478, distance: 502.8
click at [224, 478] on app-calendar-viewport "Sun 19 1/2 1 Job Mon 20 1/2 2 Jobs Tue 21 1/2 2 Jobs Wed 22 1/2 2 Jobs Thu 23 1…" at bounding box center [537, 428] width 1075 height 861
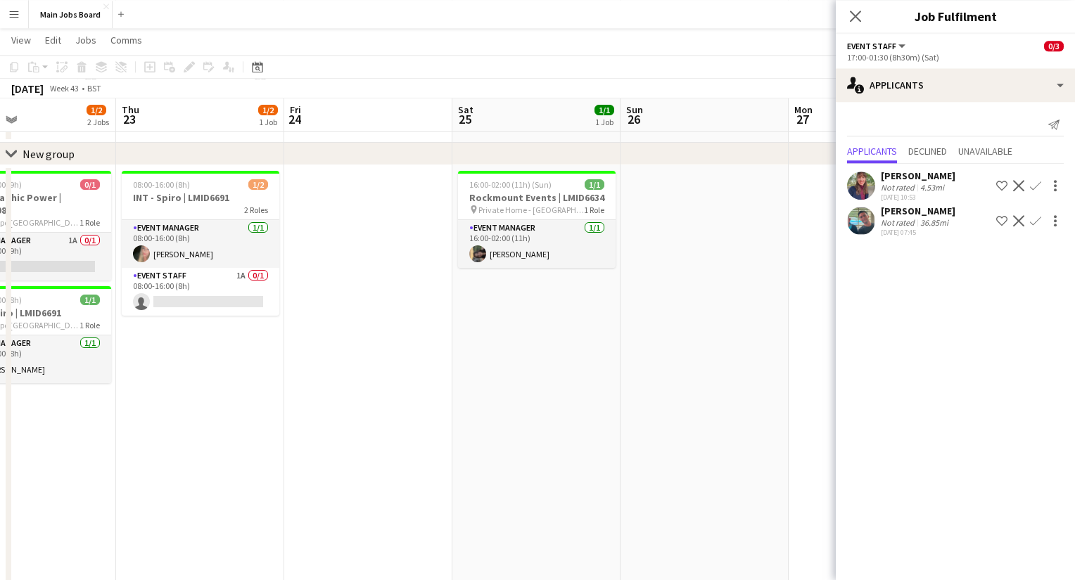
drag, startPoint x: 610, startPoint y: 415, endPoint x: 136, endPoint y: 423, distance: 474.0
click at [138, 423] on app-calendar-viewport "Sun 19 1/2 1 Job Mon 20 1/2 2 Jobs Tue 21 1/2 2 Jobs Wed 22 1/2 2 Jobs Thu 23 1…" at bounding box center [537, 428] width 1075 height 861
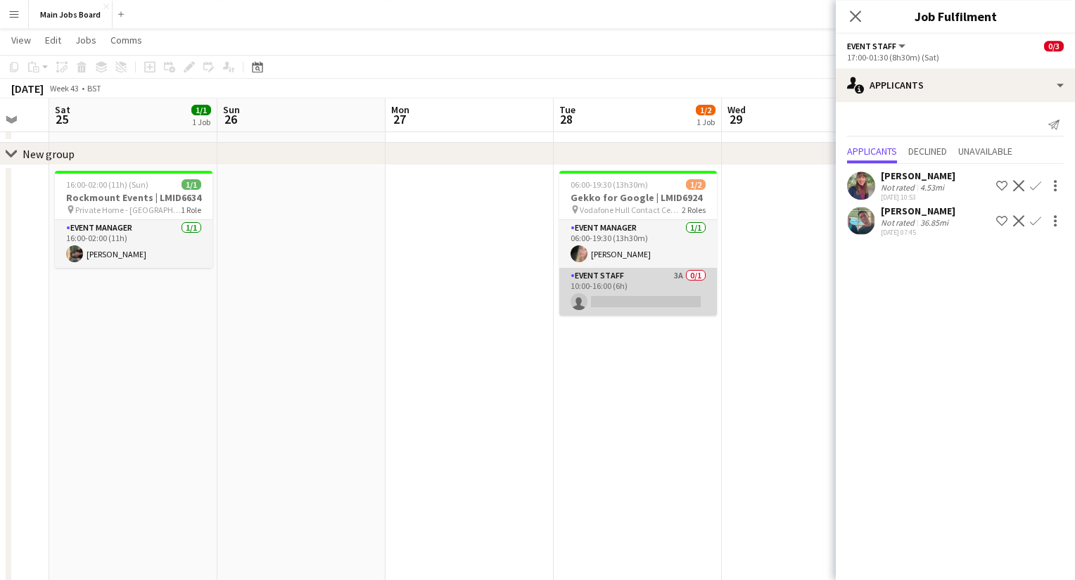
click at [674, 276] on app-card-role "Event Staff 3A 0/1 10:00-16:00 (6h) single-neutral-actions" at bounding box center [638, 292] width 158 height 48
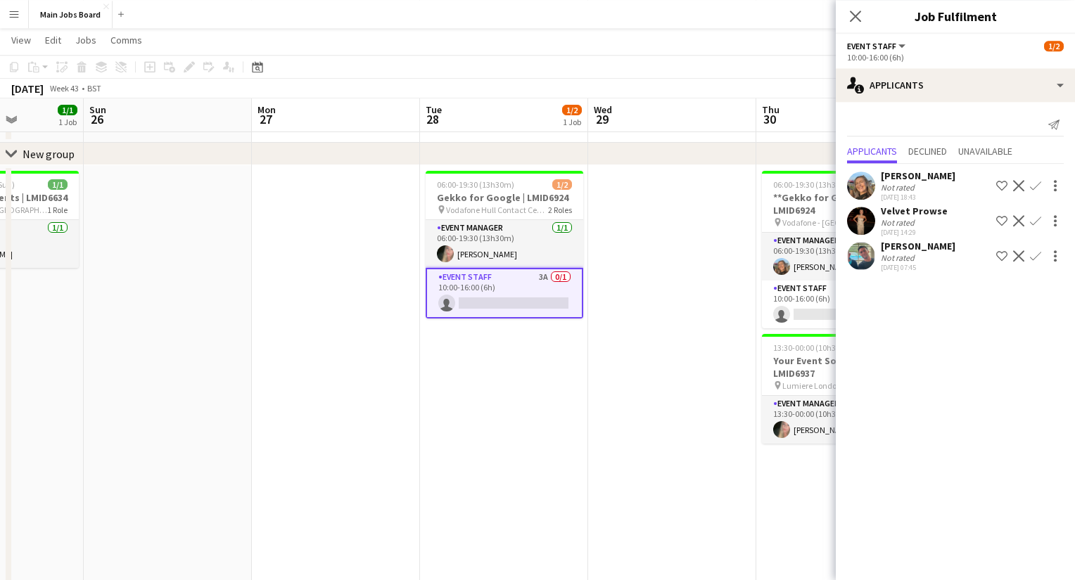
scroll to position [0, 444]
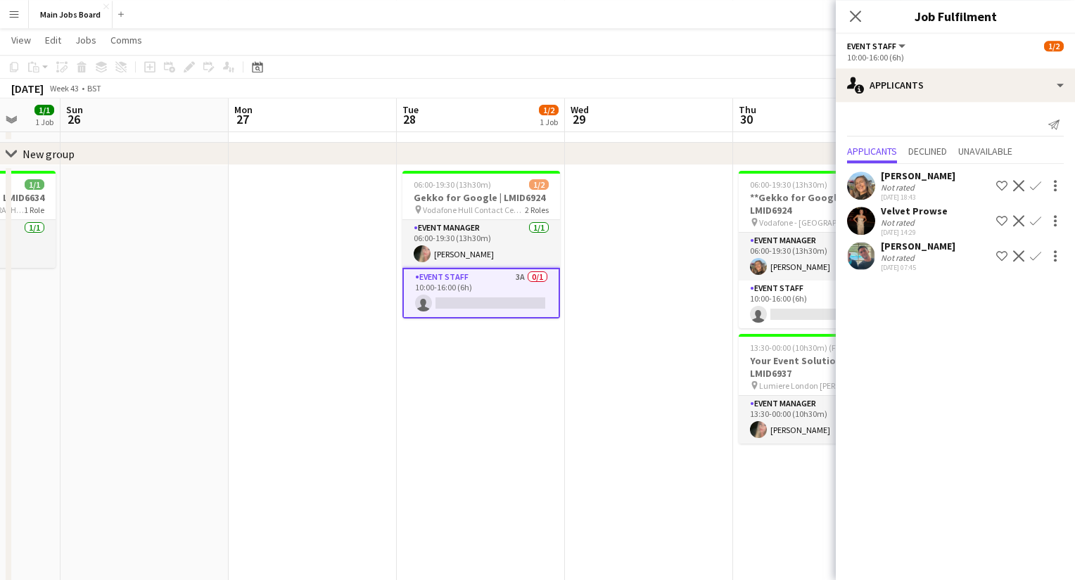
drag, startPoint x: 729, startPoint y: 369, endPoint x: 572, endPoint y: 369, distance: 157.5
click at [572, 369] on app-calendar-viewport "Thu 23 1/2 1 Job Fri 24 Sat 25 1/1 1 Job Sun 26 Mon 27 Tue 28 1/2 1 Job Wed 29 …" at bounding box center [537, 428] width 1075 height 861
click at [1034, 221] on app-icon "Confirm" at bounding box center [1035, 220] width 11 height 11
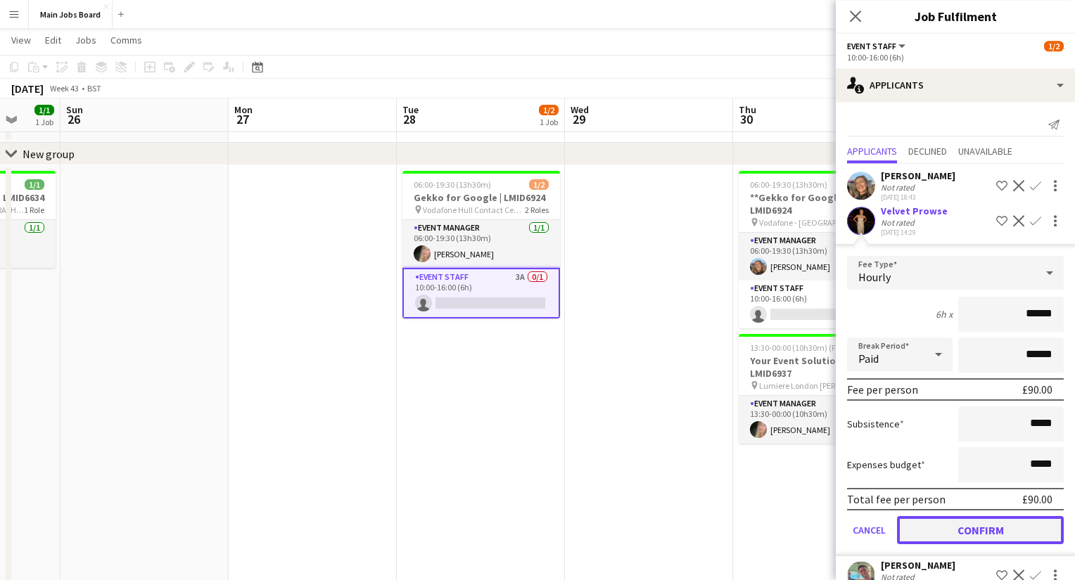
click at [961, 534] on button "Confirm" at bounding box center [980, 530] width 167 height 28
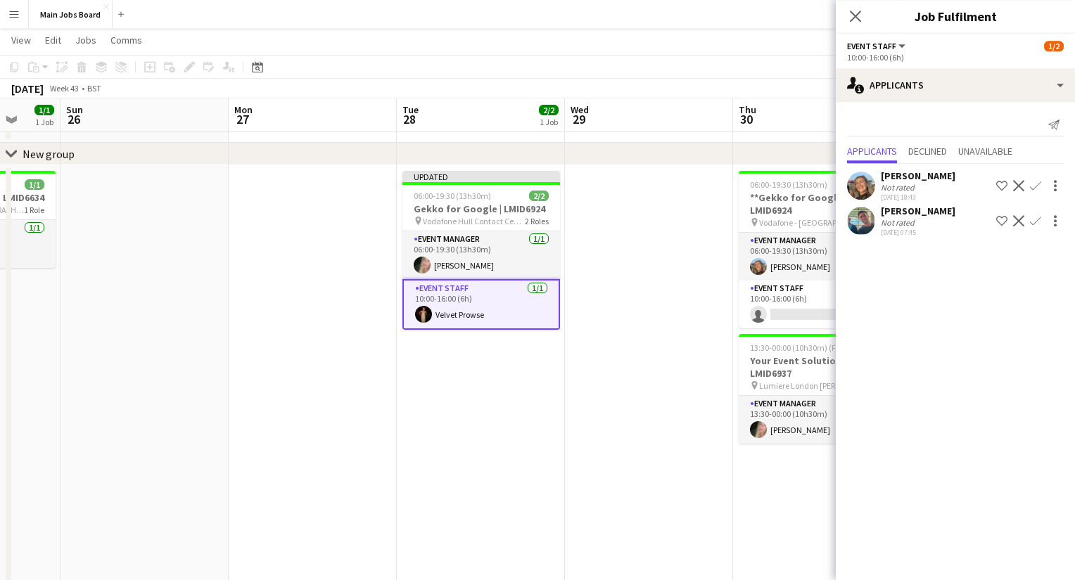
click at [470, 307] on app-card-role "Event Staff [DATE] 10:00-16:00 (6h) Velvet Prowse" at bounding box center [481, 304] width 158 height 51
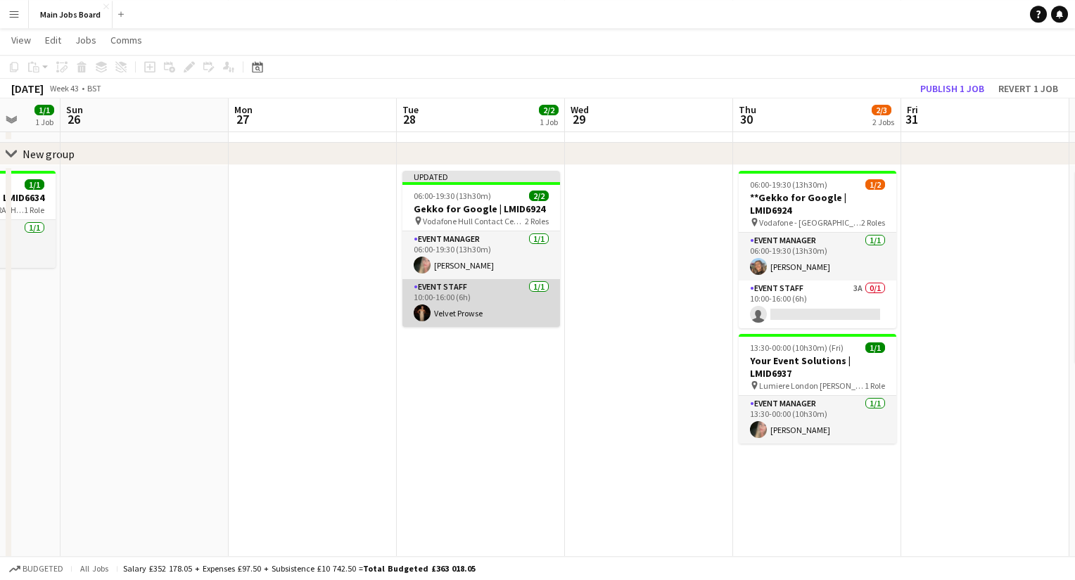
click at [470, 307] on app-card-role "Event Staff [DATE] 10:00-16:00 (6h) Velvet Prowse" at bounding box center [481, 303] width 158 height 48
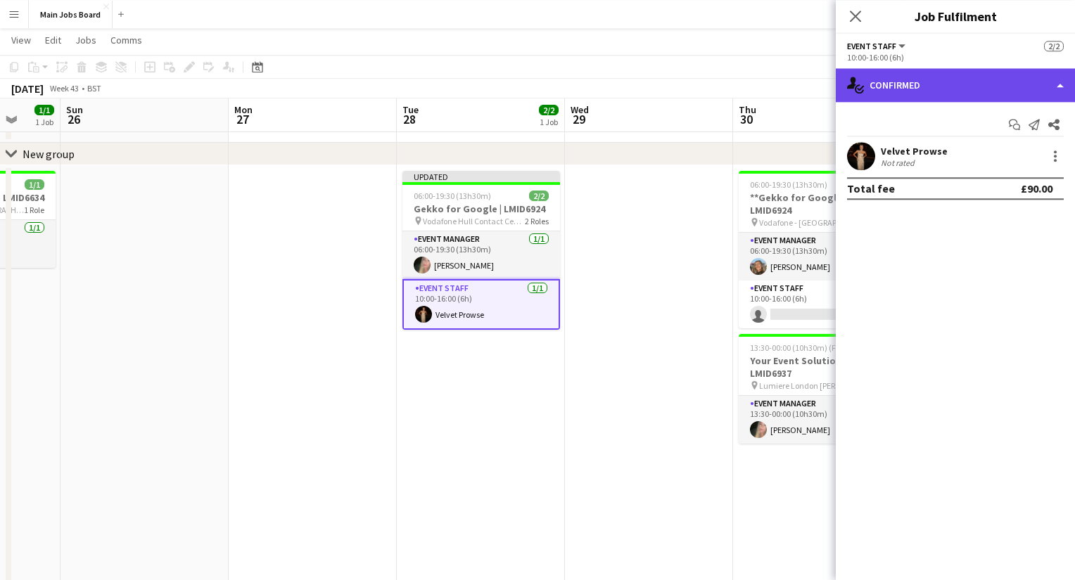
click at [914, 93] on div "single-neutral-actions-check-2 Confirmed" at bounding box center [954, 85] width 239 height 34
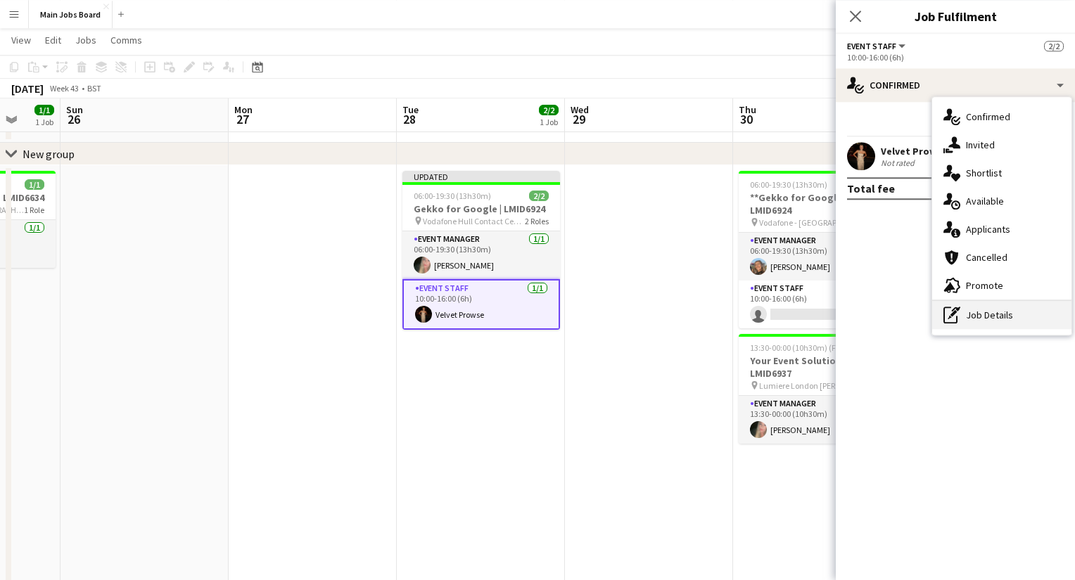
click at [982, 317] on div "pen-write Job Details" at bounding box center [1001, 315] width 139 height 28
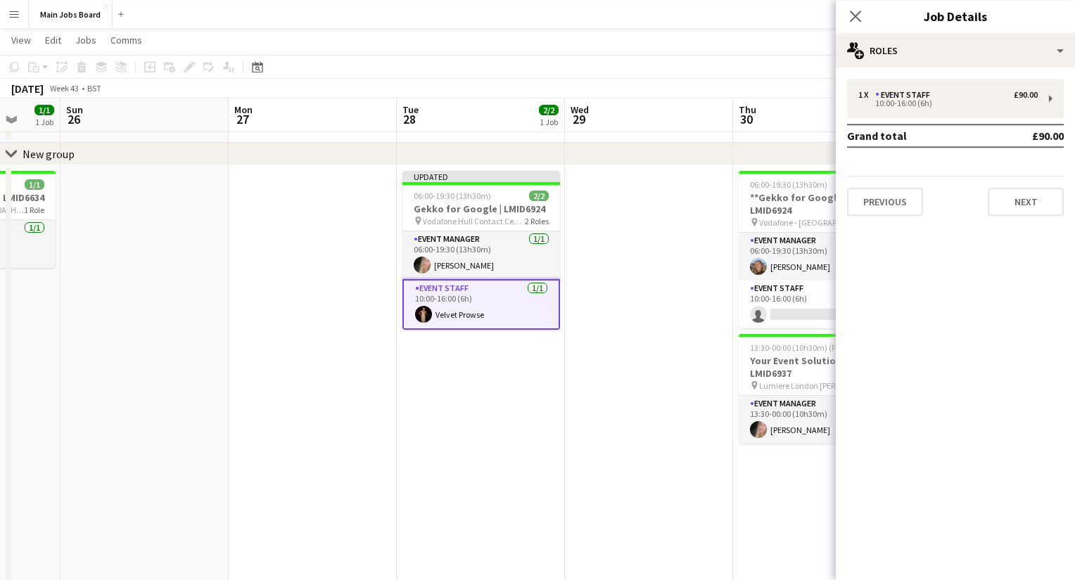
scroll to position [0, 502]
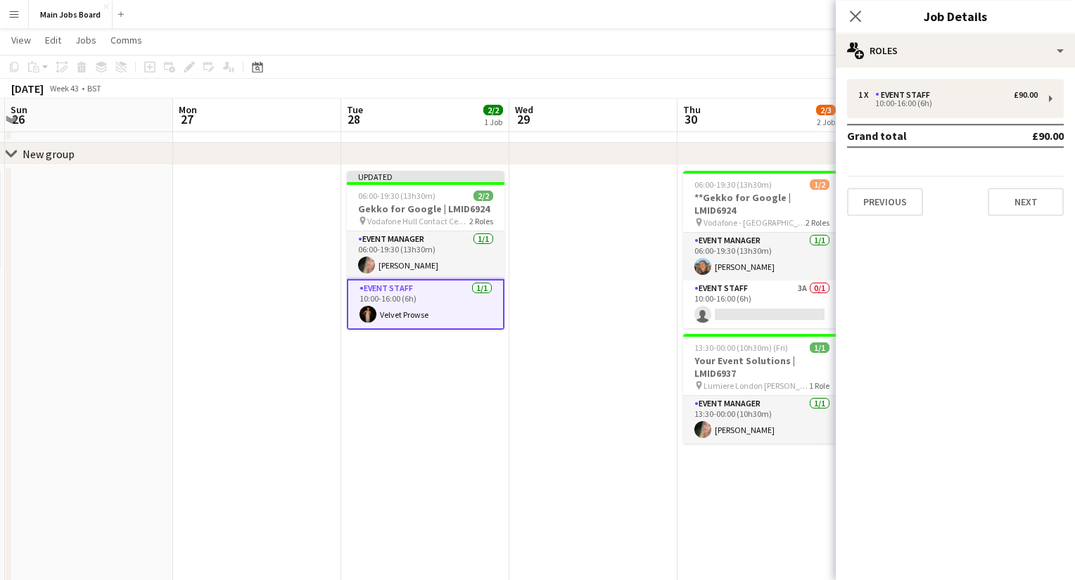
drag, startPoint x: 593, startPoint y: 397, endPoint x: 534, endPoint y: 397, distance: 59.1
click at [534, 397] on app-calendar-viewport "Thu 23 1/2 1 Job Fri 24 Sat 25 1/1 1 Job Sun 26 Mon 27 Tue 28 2/2 1 Job Wed 29 …" at bounding box center [537, 428] width 1075 height 861
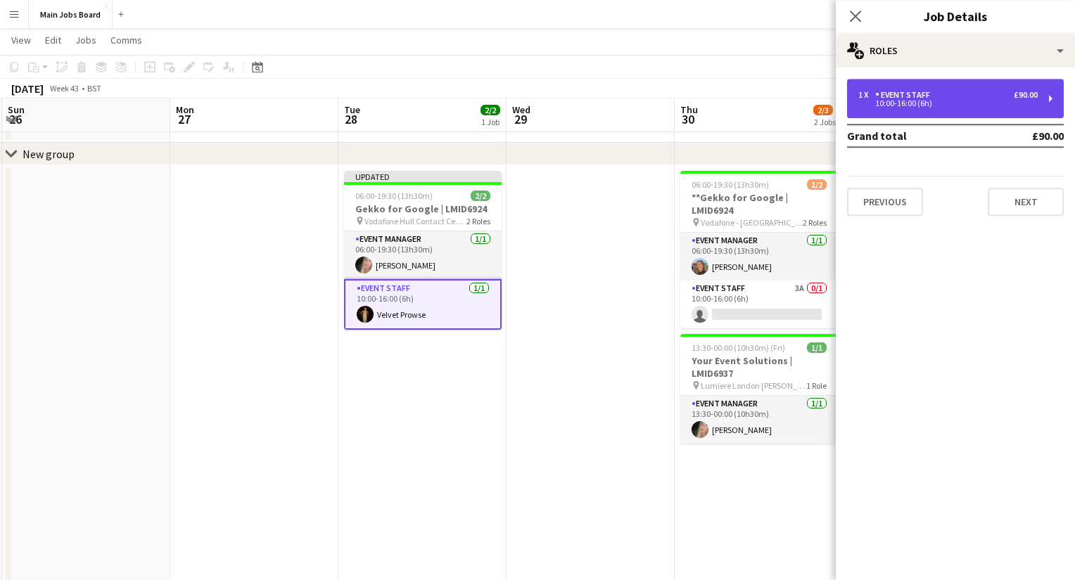
click at [910, 95] on div "Event Staff" at bounding box center [905, 95] width 60 height 10
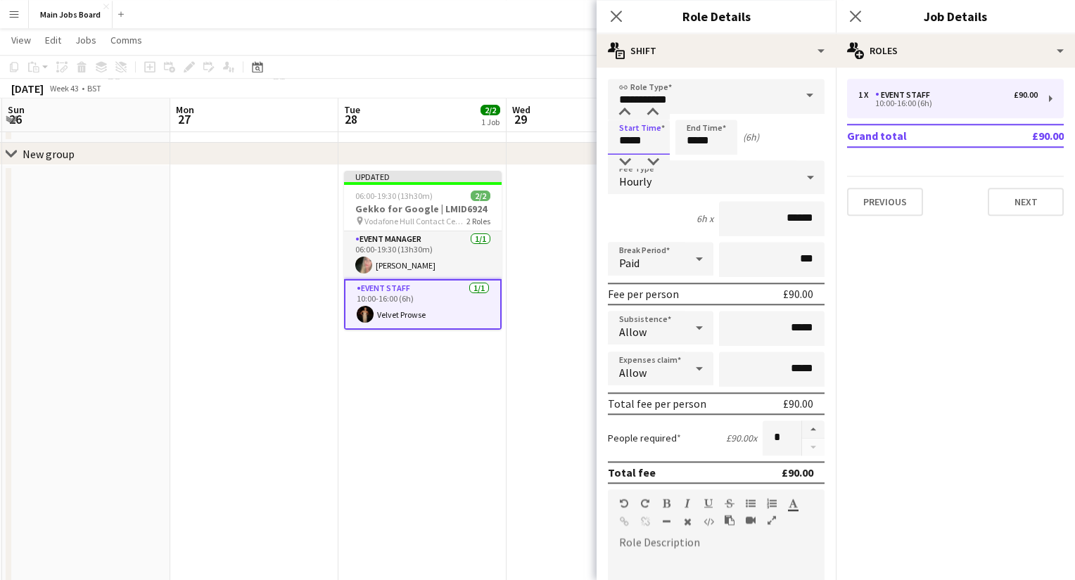
click at [627, 141] on input "*****" at bounding box center [639, 137] width 62 height 35
type input "*****"
click at [695, 142] on input "*****" at bounding box center [706, 137] width 62 height 35
type input "*****"
click at [675, 254] on div "Paid" at bounding box center [646, 259] width 77 height 34
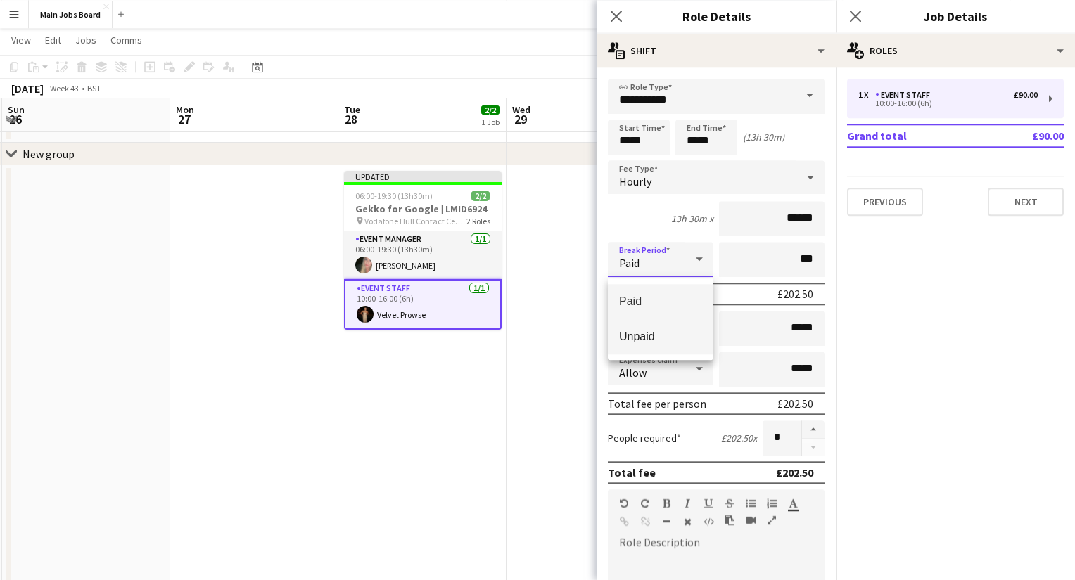
click at [649, 341] on span "Unpaid" at bounding box center [660, 336] width 83 height 13
click at [773, 259] on input "***" at bounding box center [771, 259] width 105 height 35
type input "*****"
